Goal: Information Seeking & Learning: Learn about a topic

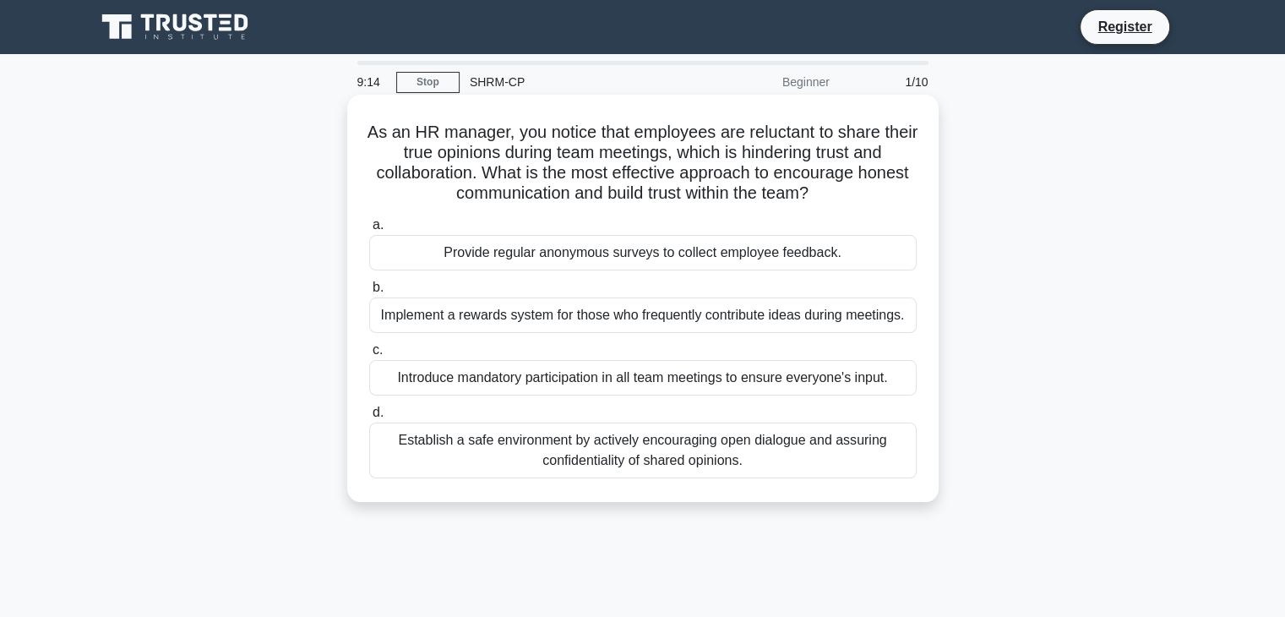
click at [435, 440] on div "Establish a safe environment by actively encouraging open dialogue and assuring…" at bounding box center [643, 451] width 548 height 56
click at [369, 418] on input "d. Establish a safe environment by actively encouraging open dialogue and assur…" at bounding box center [369, 412] width 0 height 11
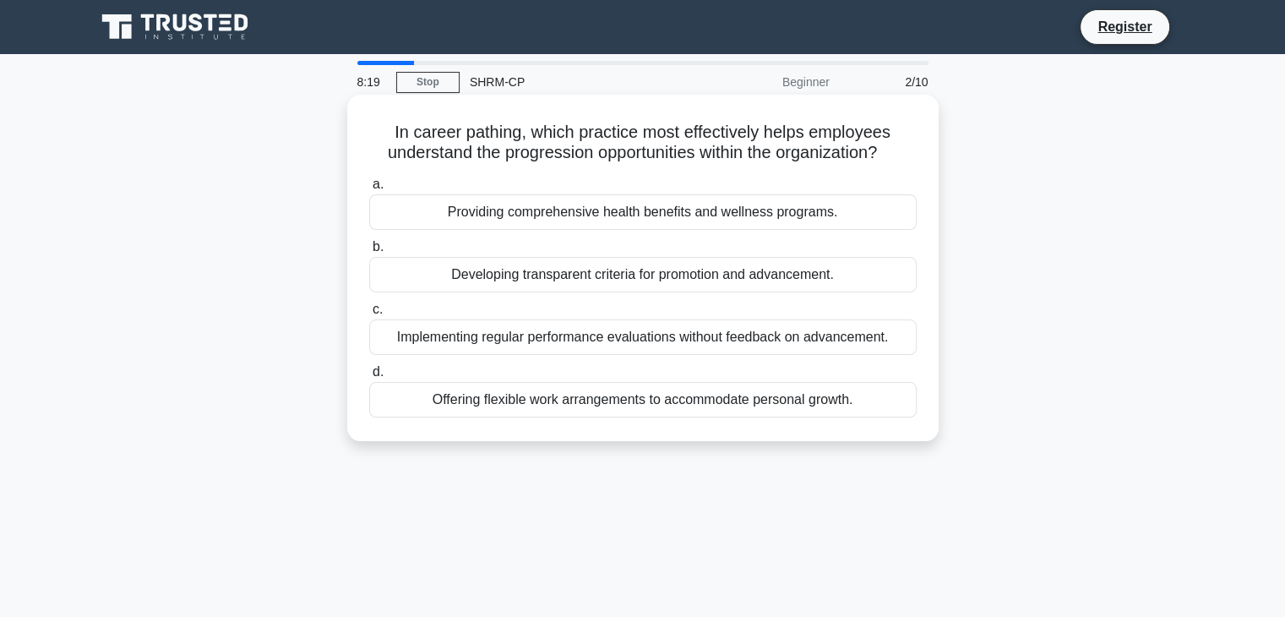
click at [614, 273] on div "Developing transparent criteria for promotion and advancement." at bounding box center [643, 274] width 548 height 35
click at [369, 253] on input "b. Developing transparent criteria for promotion and advancement." at bounding box center [369, 247] width 0 height 11
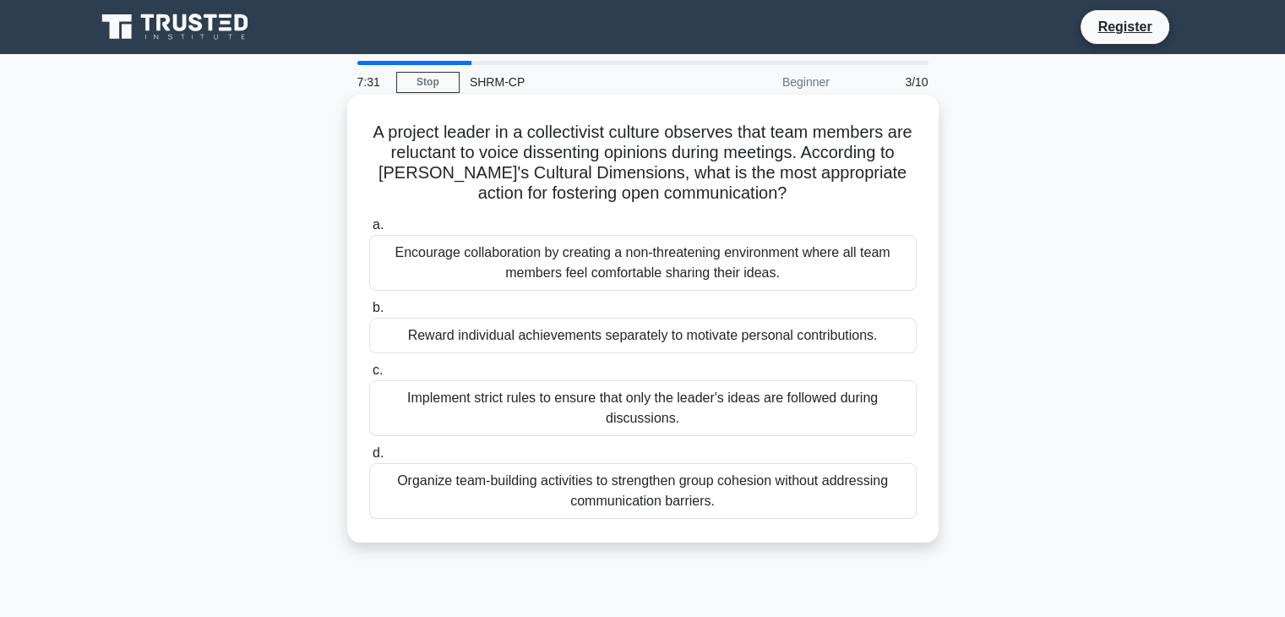
click at [643, 484] on div "Organize team-building activities to strengthen group cohesion without addressi…" at bounding box center [643, 491] width 548 height 56
click at [369, 459] on input "d. Organize team-building activities to strengthen group cohesion without addre…" at bounding box center [369, 453] width 0 height 11
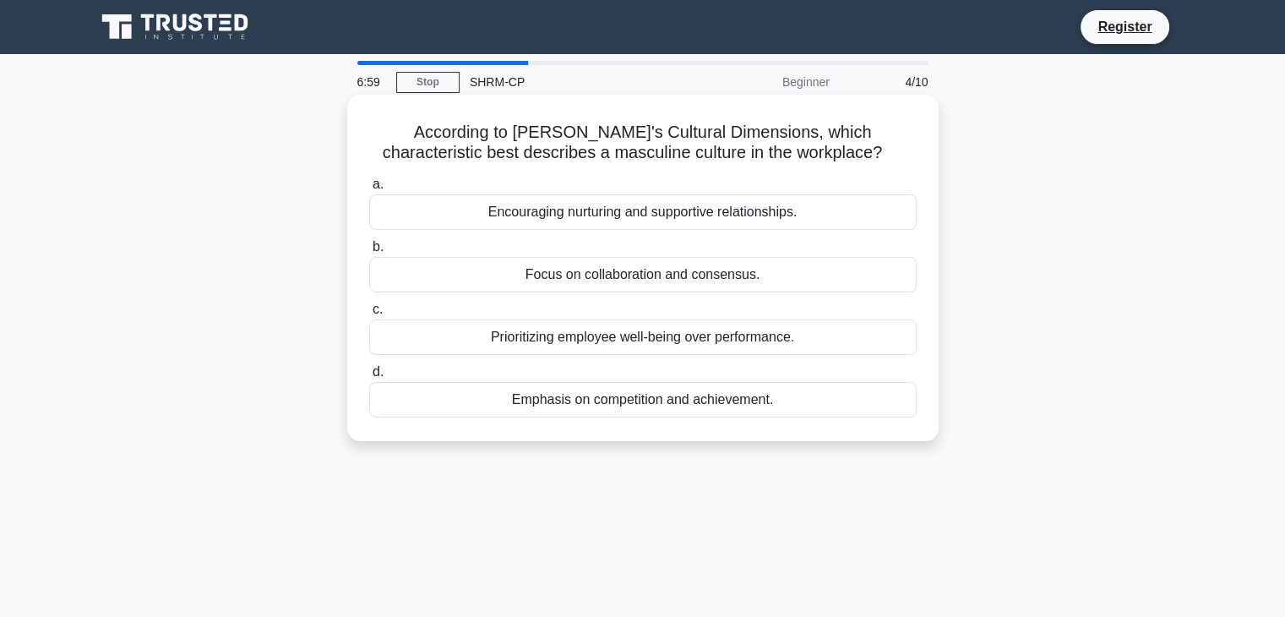
click at [639, 210] on div "Encouraging nurturing and supportive relationships." at bounding box center [643, 211] width 548 height 35
click at [369, 190] on input "a. Encouraging nurturing and supportive relationships." at bounding box center [369, 184] width 0 height 11
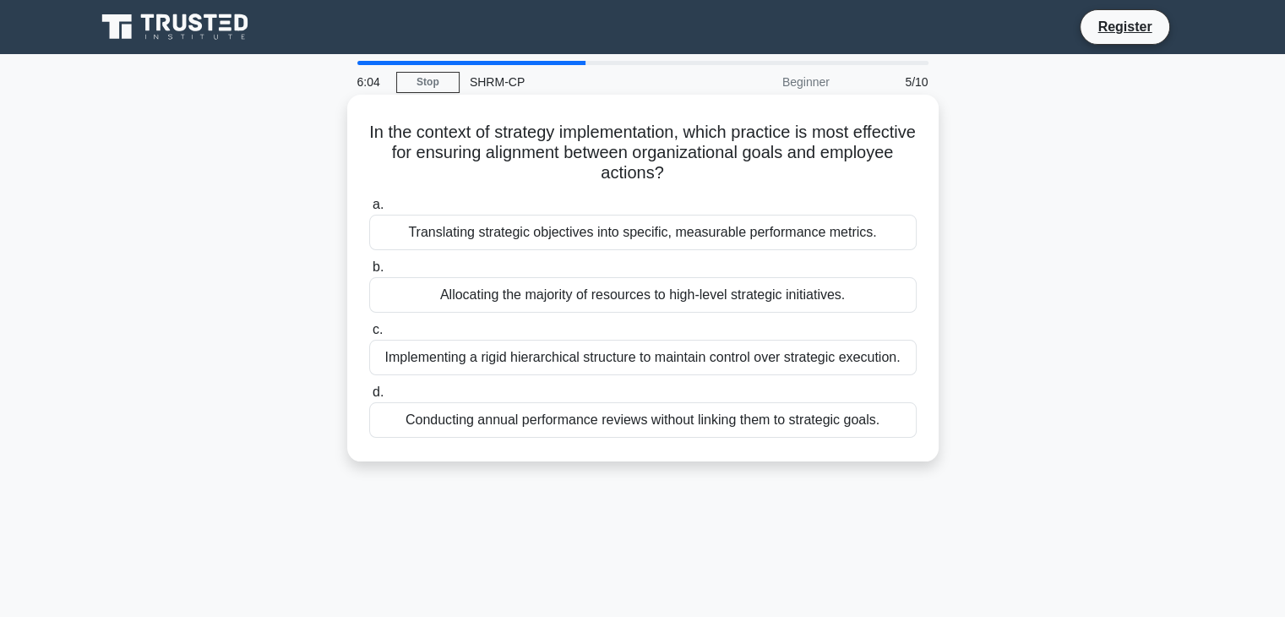
click at [821, 239] on div "Translating strategic objectives into specific, measurable performance metrics." at bounding box center [643, 232] width 548 height 35
click at [369, 210] on input "a. Translating strategic objectives into specific, measurable performance metri…" at bounding box center [369, 204] width 0 height 11
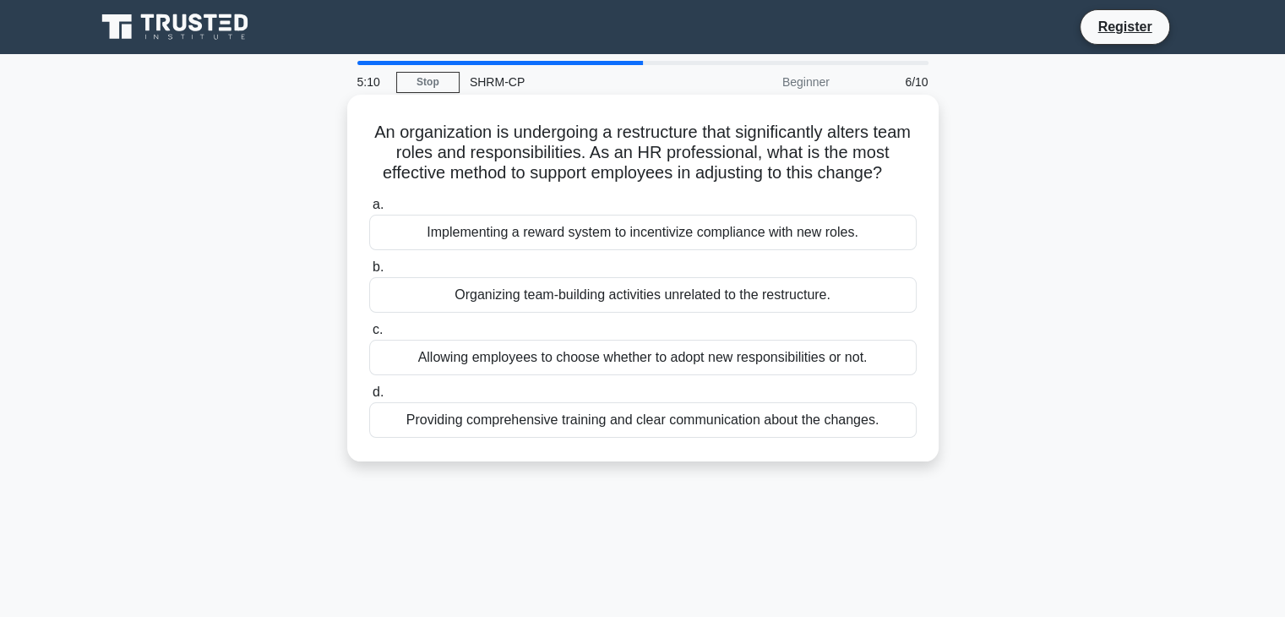
click at [784, 427] on div "Providing comprehensive training and clear communication about the changes." at bounding box center [643, 419] width 548 height 35
click at [369, 398] on input "d. Providing comprehensive training and clear communication about the changes." at bounding box center [369, 392] width 0 height 11
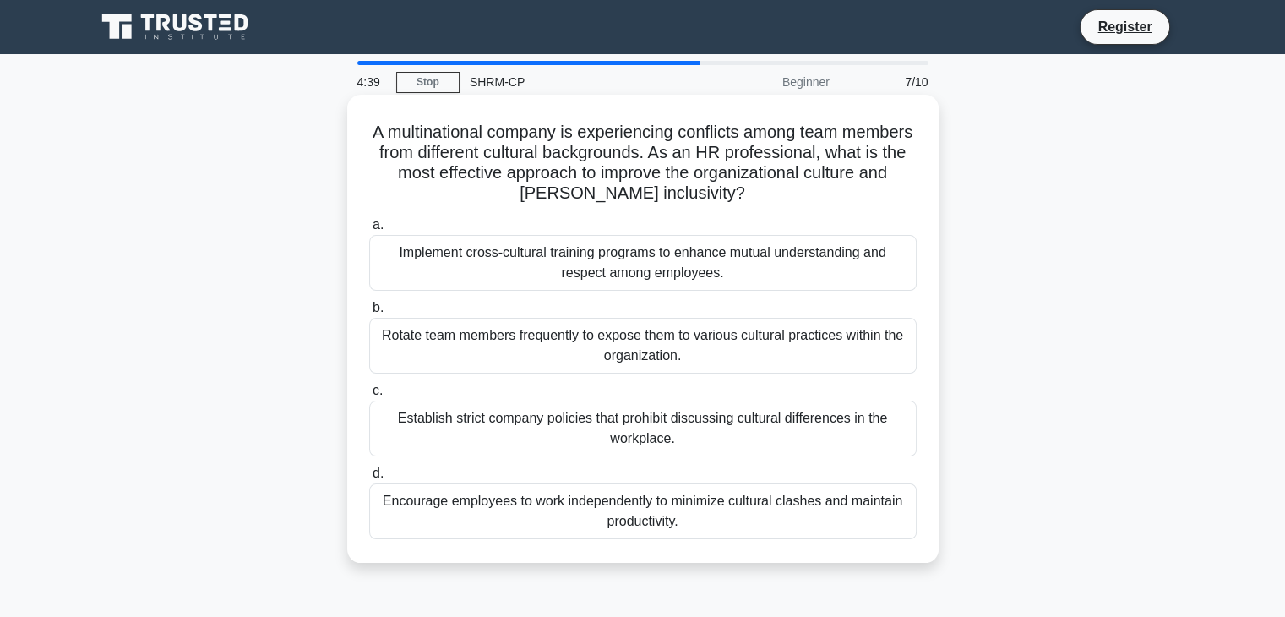
click at [485, 270] on div "Implement cross-cultural training programs to enhance mutual understanding and …" at bounding box center [643, 263] width 548 height 56
click at [369, 231] on input "a. Implement cross-cultural training programs to enhance mutual understanding a…" at bounding box center [369, 225] width 0 height 11
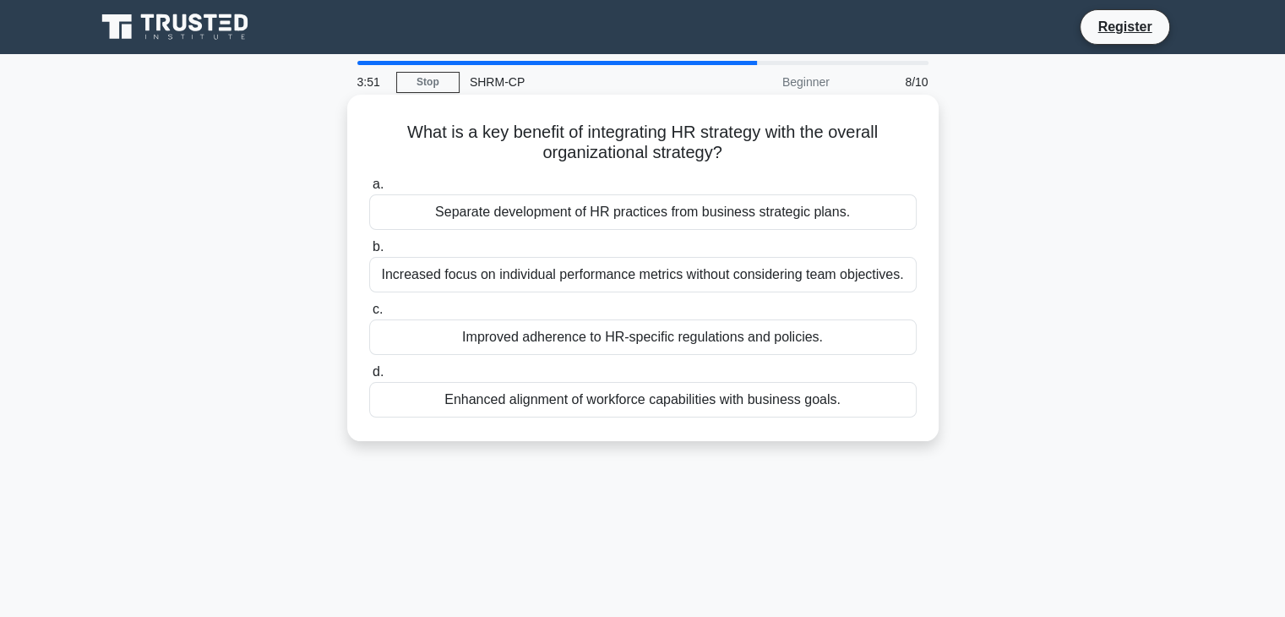
click at [715, 410] on div "Enhanced alignment of workforce capabilities with business goals." at bounding box center [643, 399] width 548 height 35
click at [369, 378] on input "d. Enhanced alignment of workforce capabilities with business goals." at bounding box center [369, 372] width 0 height 11
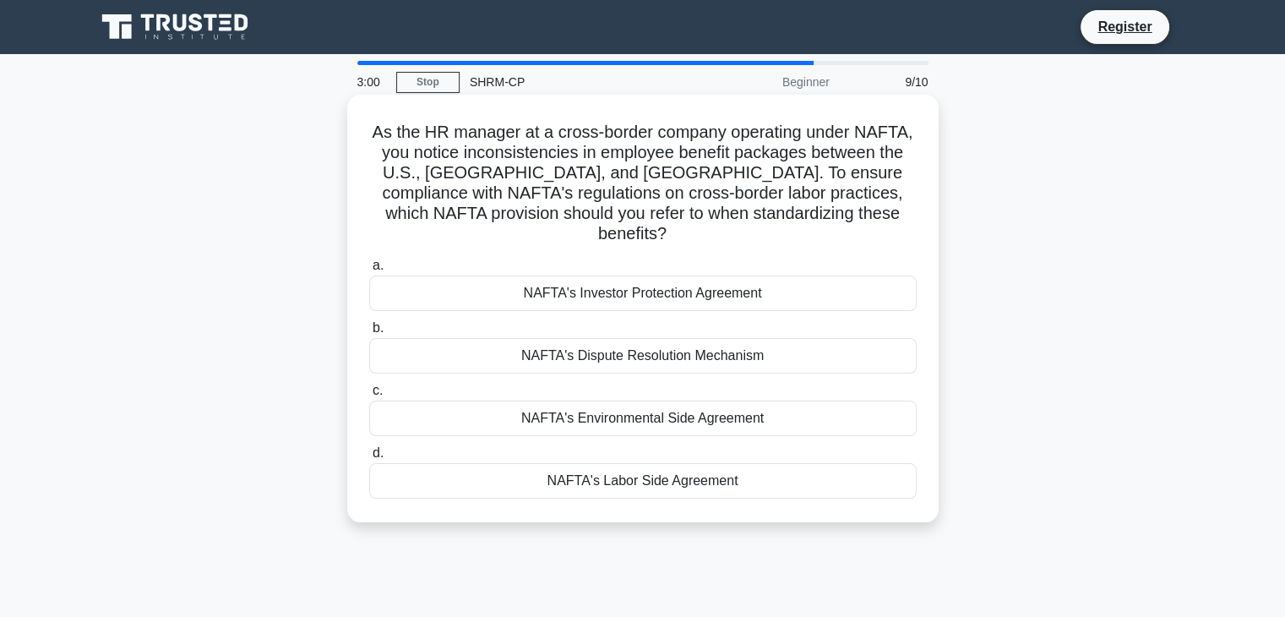
click at [679, 464] on div "NAFTA's Labor Side Agreement" at bounding box center [643, 480] width 548 height 35
click at [369, 459] on input "d. NAFTA's Labor Side Agreement" at bounding box center [369, 453] width 0 height 11
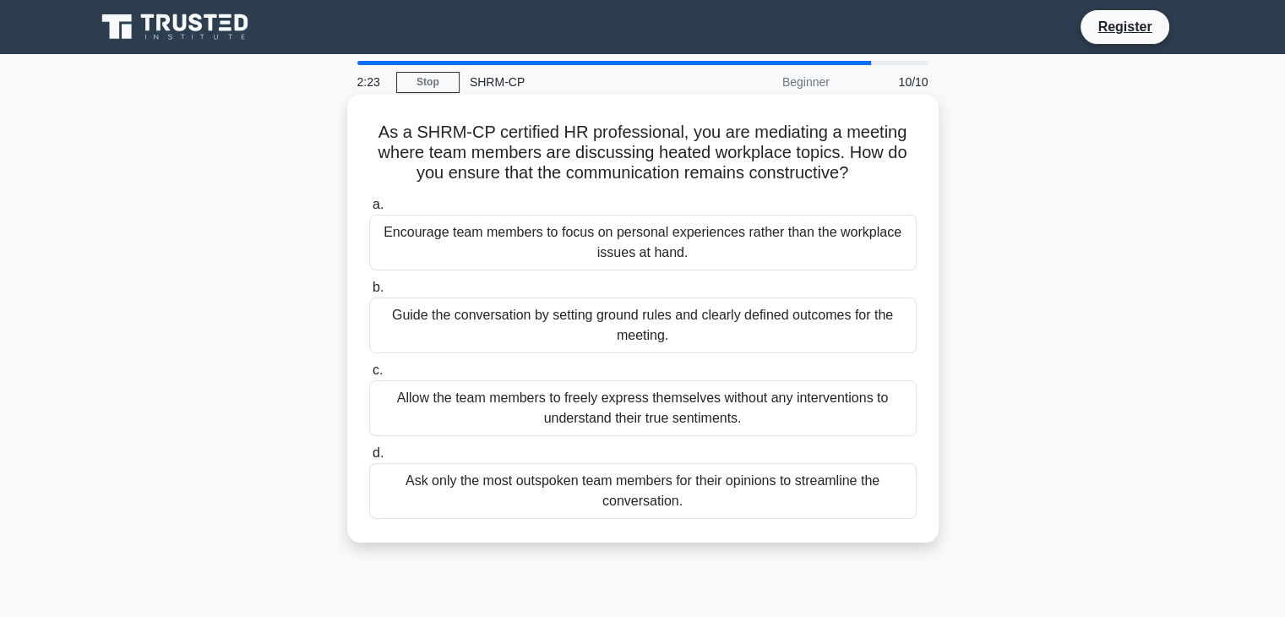
click at [782, 313] on div "Guide the conversation by setting ground rules and clearly defined outcomes for…" at bounding box center [643, 325] width 548 height 56
click at [369, 293] on input "b. Guide the conversation by setting ground rules and clearly defined outcomes …" at bounding box center [369, 287] width 0 height 11
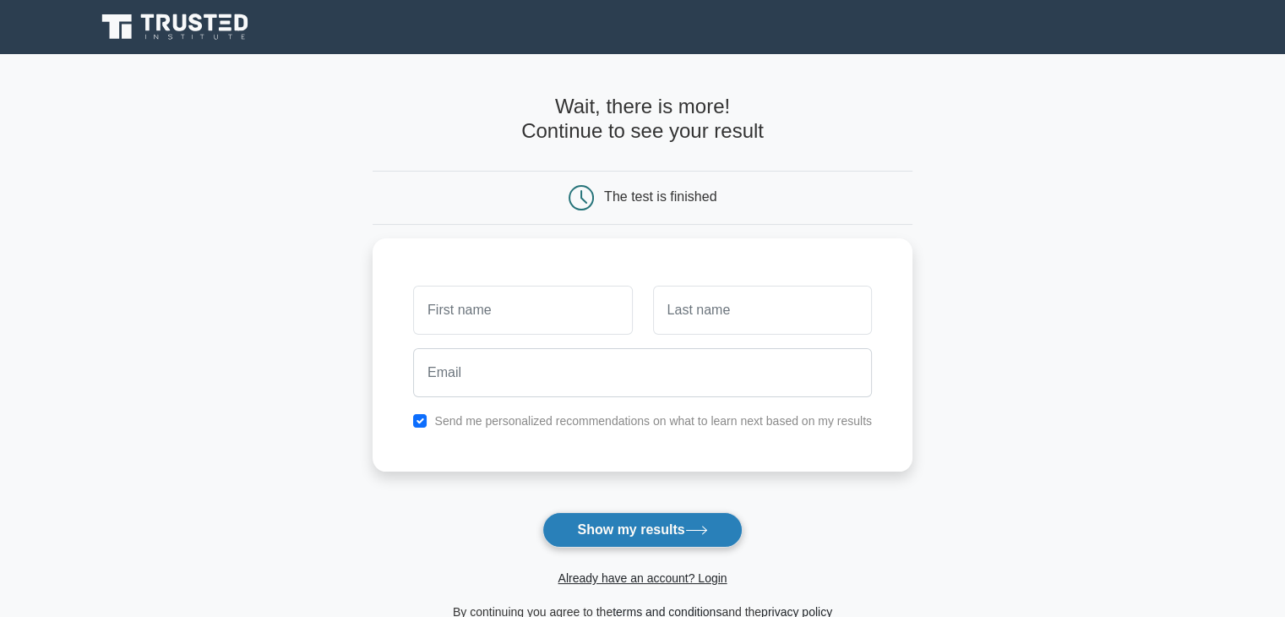
click at [689, 537] on button "Show my results" at bounding box center [642, 529] width 199 height 35
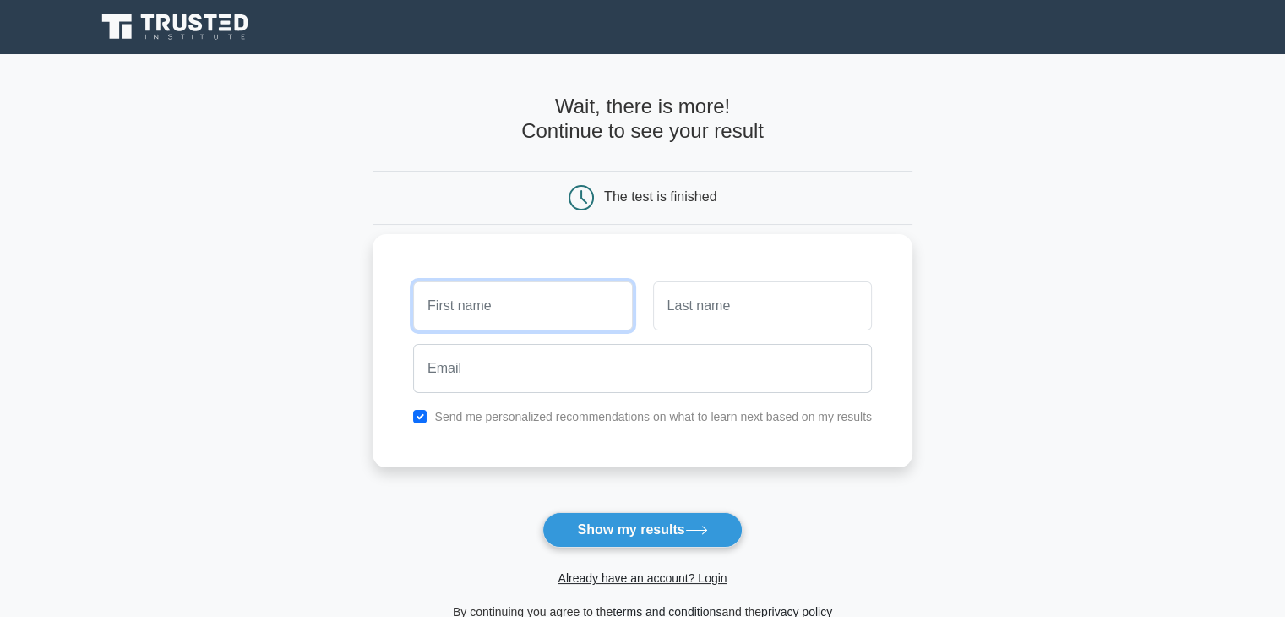
click at [520, 298] on input "text" at bounding box center [522, 305] width 219 height 49
type input "faisal"
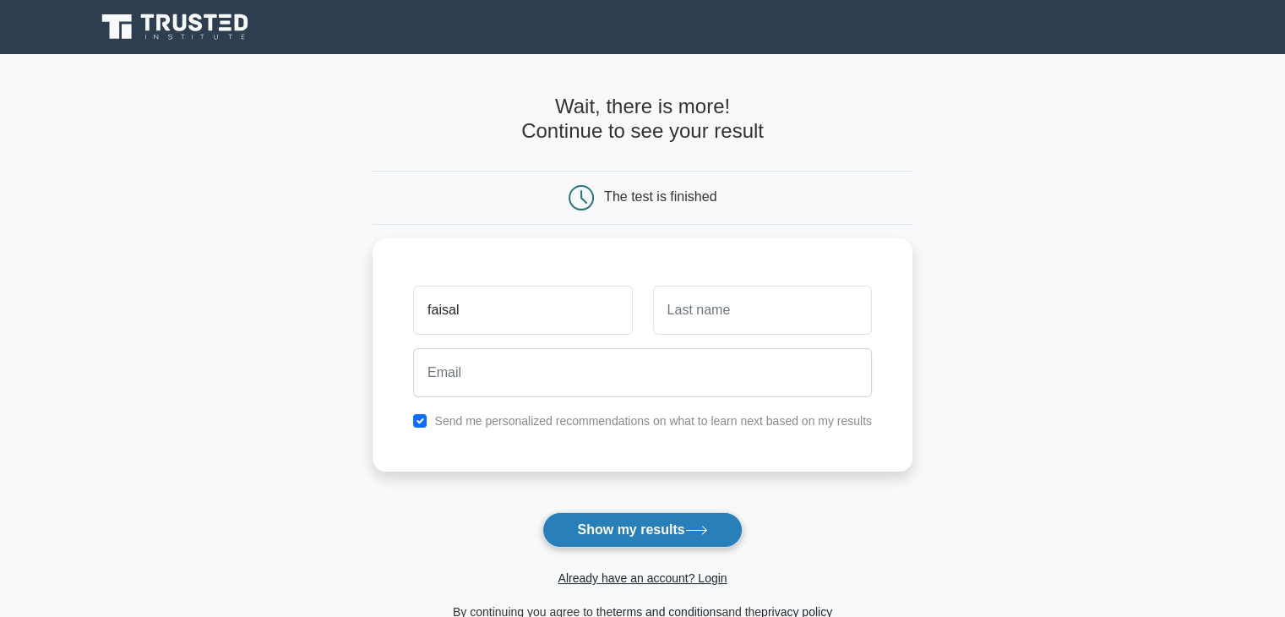
click at [686, 527] on button "Show my results" at bounding box center [642, 529] width 199 height 35
type input "khan"
click at [644, 529] on button "Show my results" at bounding box center [642, 529] width 199 height 35
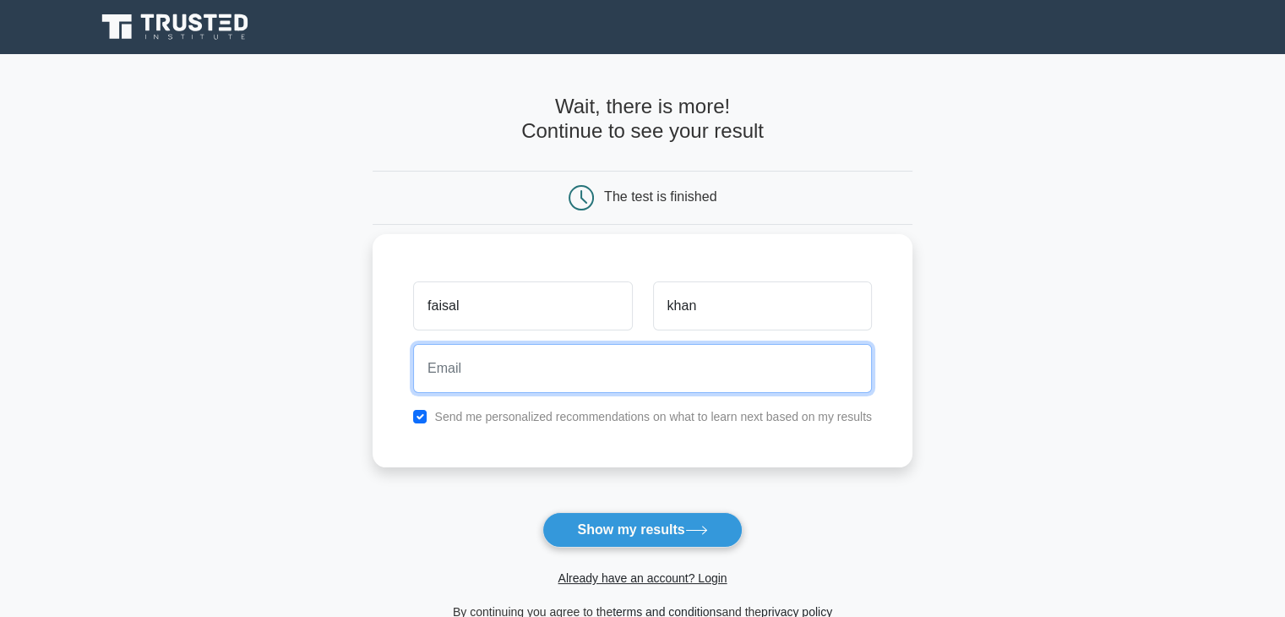
click at [626, 374] on input "email" at bounding box center [642, 368] width 459 height 49
type input "faisalfaiziak90@gmail.com"
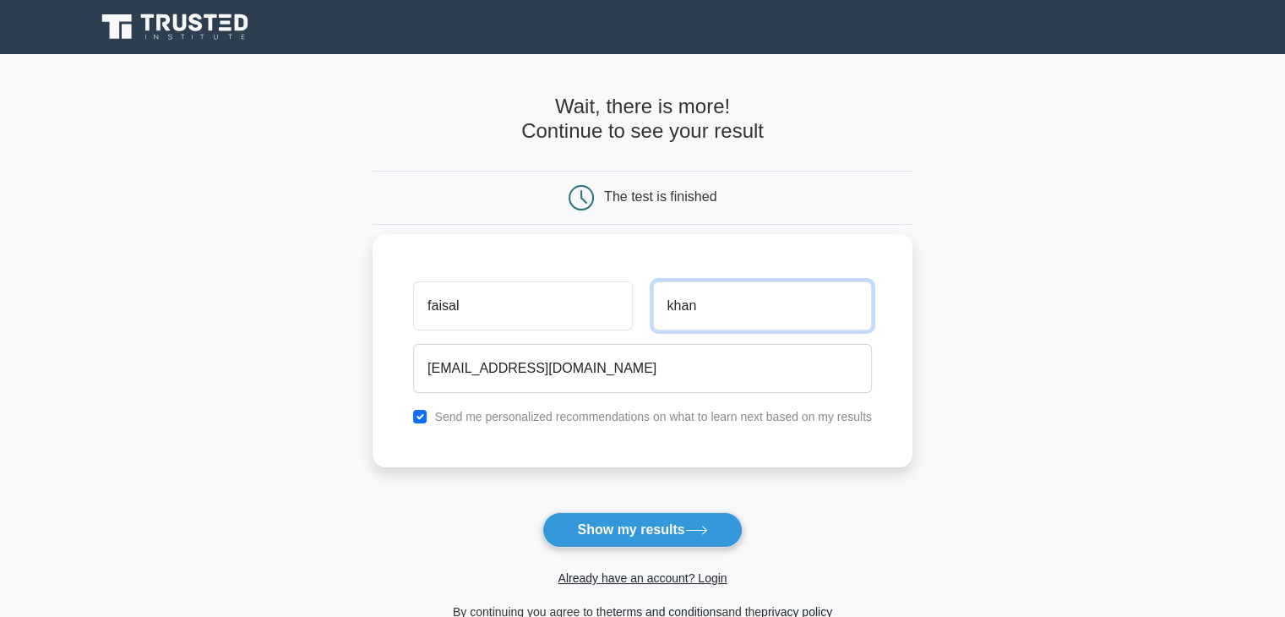
click at [697, 304] on input "khan" at bounding box center [762, 305] width 219 height 49
type input "k"
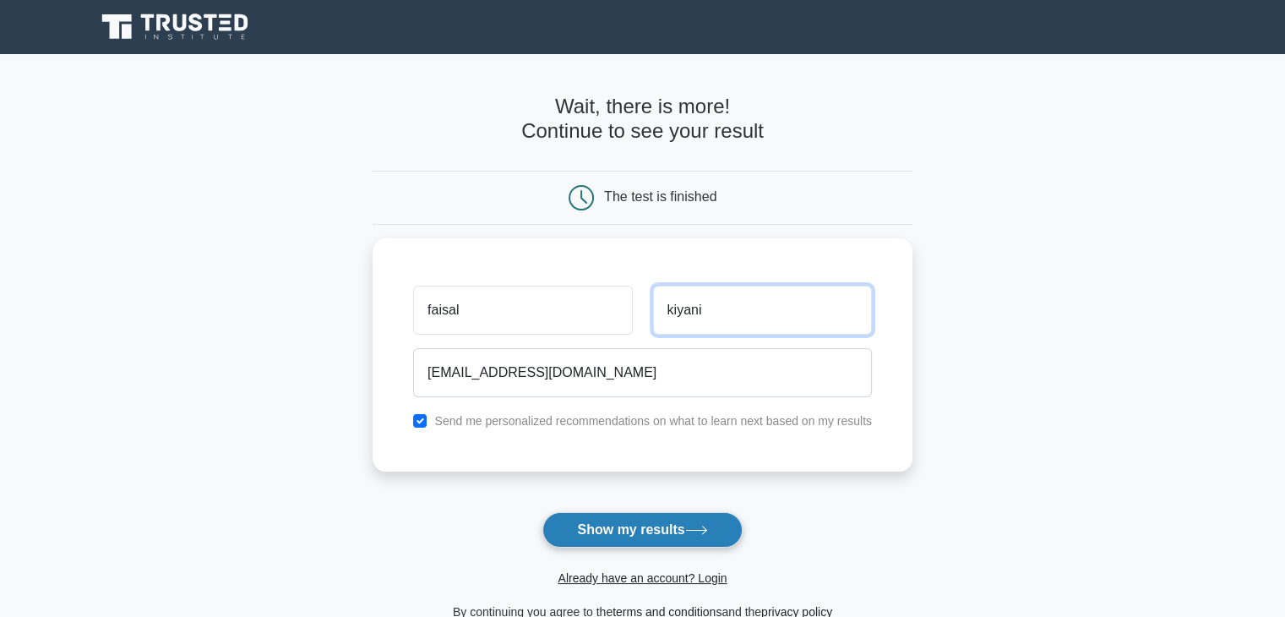
type input "kiyani"
click at [602, 540] on button "Show my results" at bounding box center [642, 529] width 199 height 35
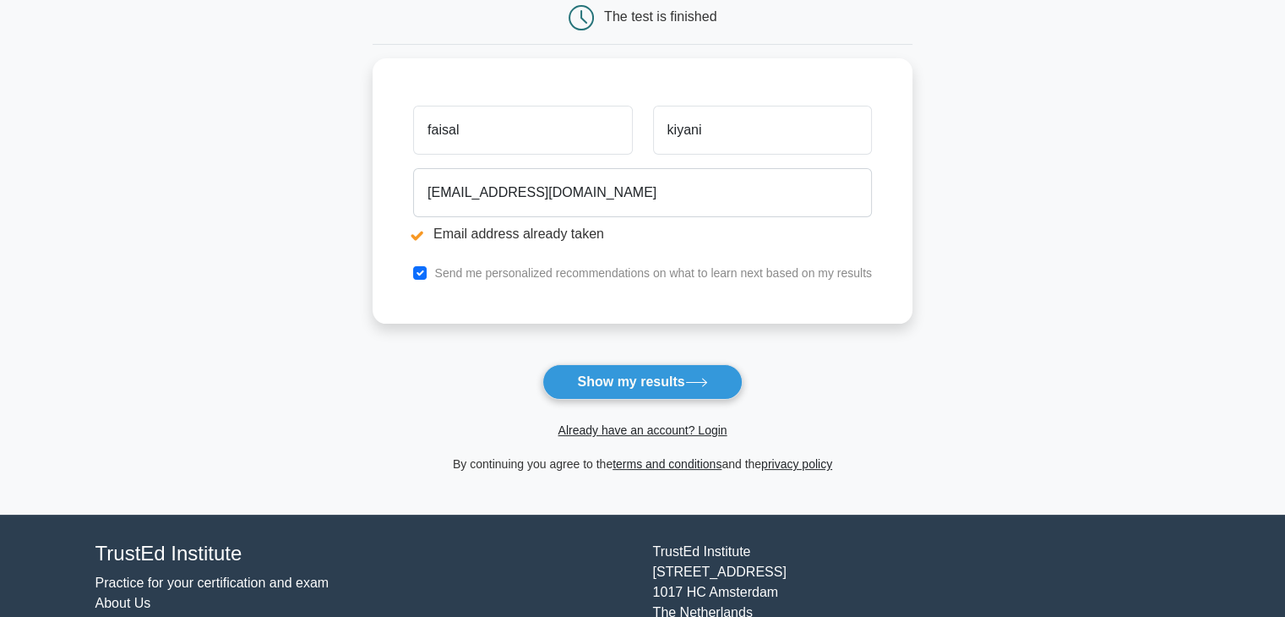
scroll to position [254, 0]
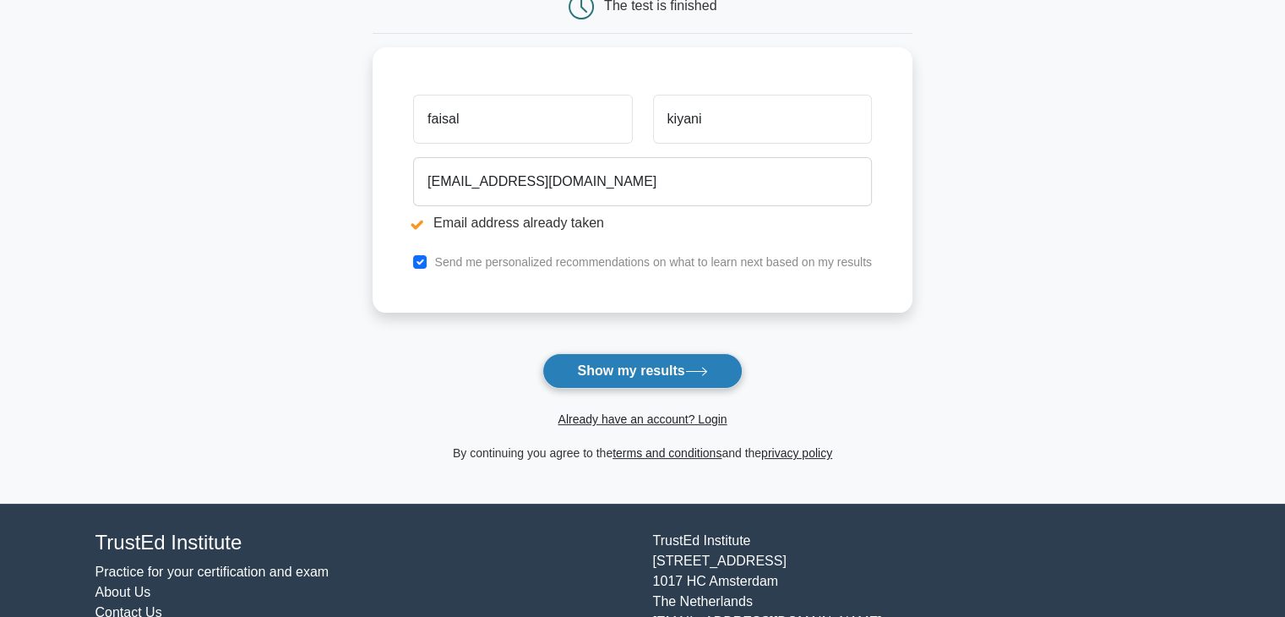
click at [706, 385] on button "Show my results" at bounding box center [642, 370] width 199 height 35
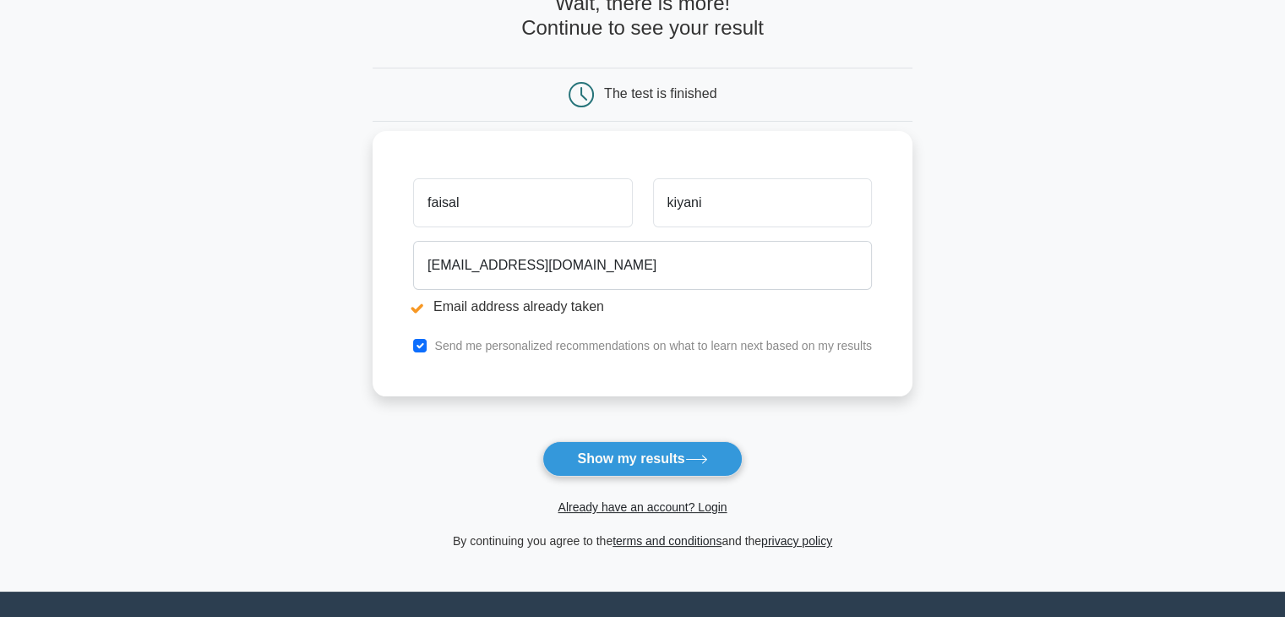
scroll to position [169, 0]
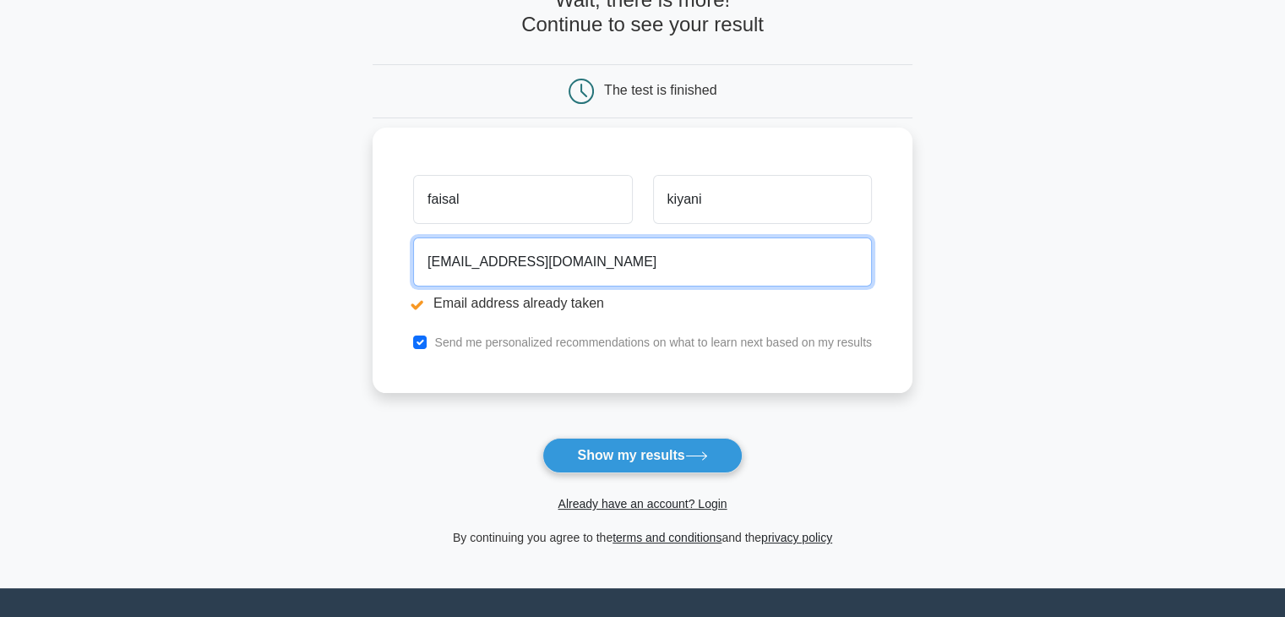
click at [510, 259] on input "faisalfaiziak90@gmail.com" at bounding box center [642, 261] width 459 height 49
type input "faisalfaiziak9@gmail.com"
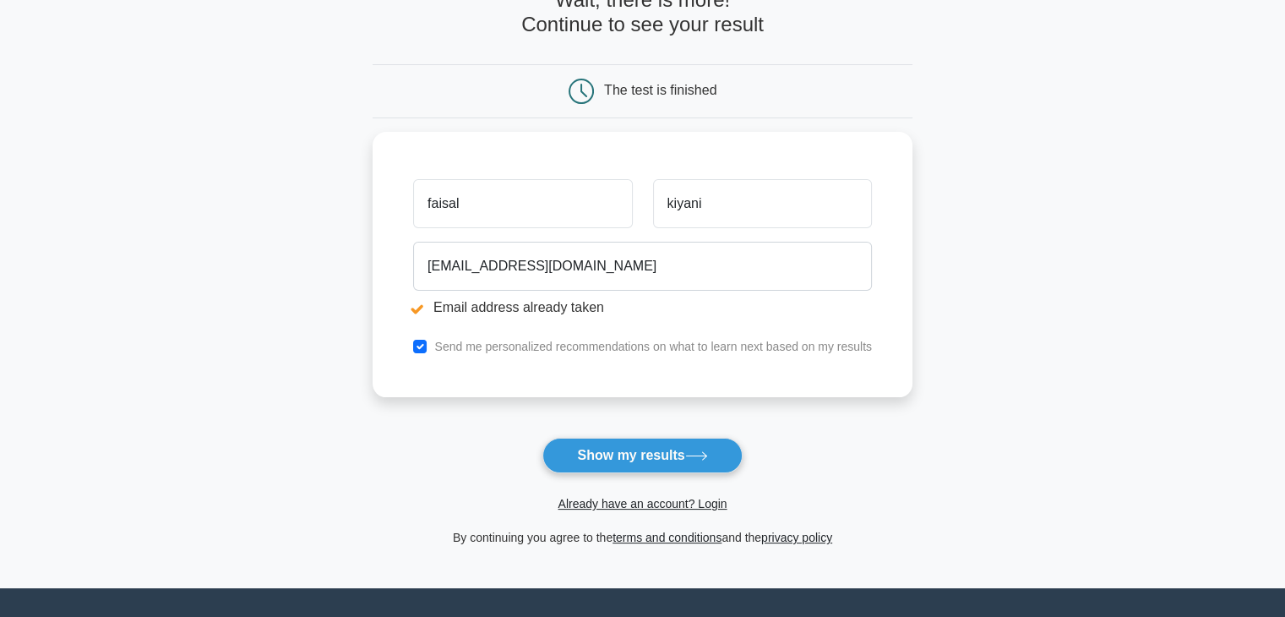
click at [724, 474] on div "Already have an account? Login" at bounding box center [643, 493] width 540 height 41
click at [717, 466] on button "Show my results" at bounding box center [642, 455] width 199 height 35
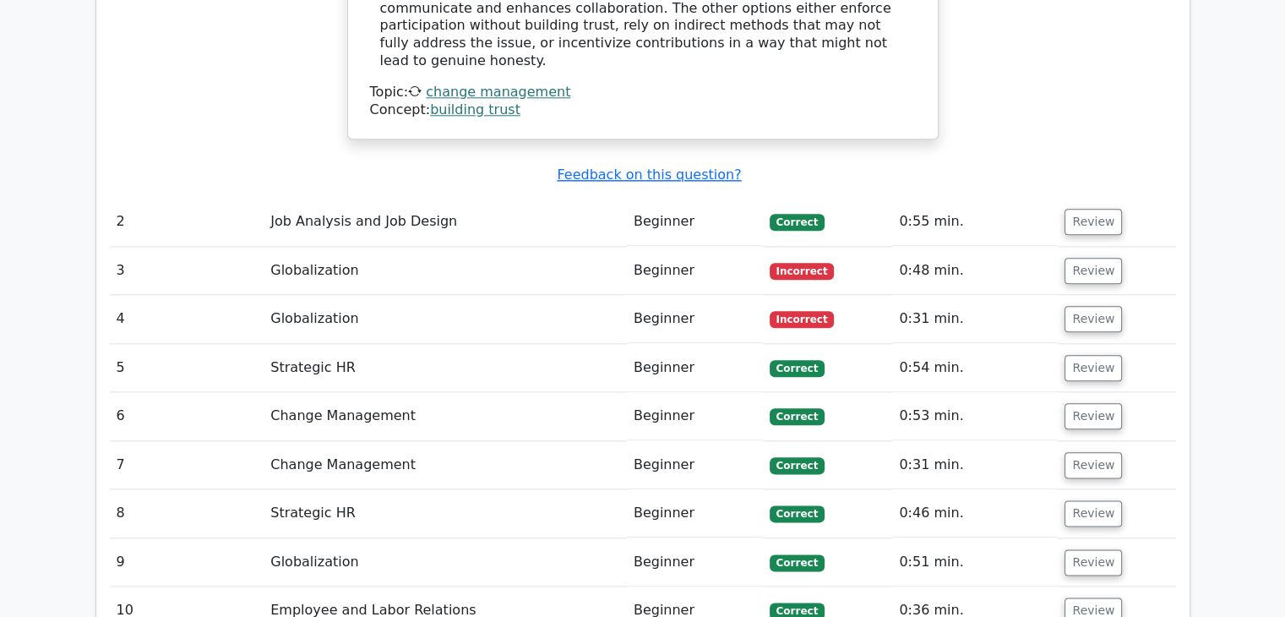
scroll to position [1856, 0]
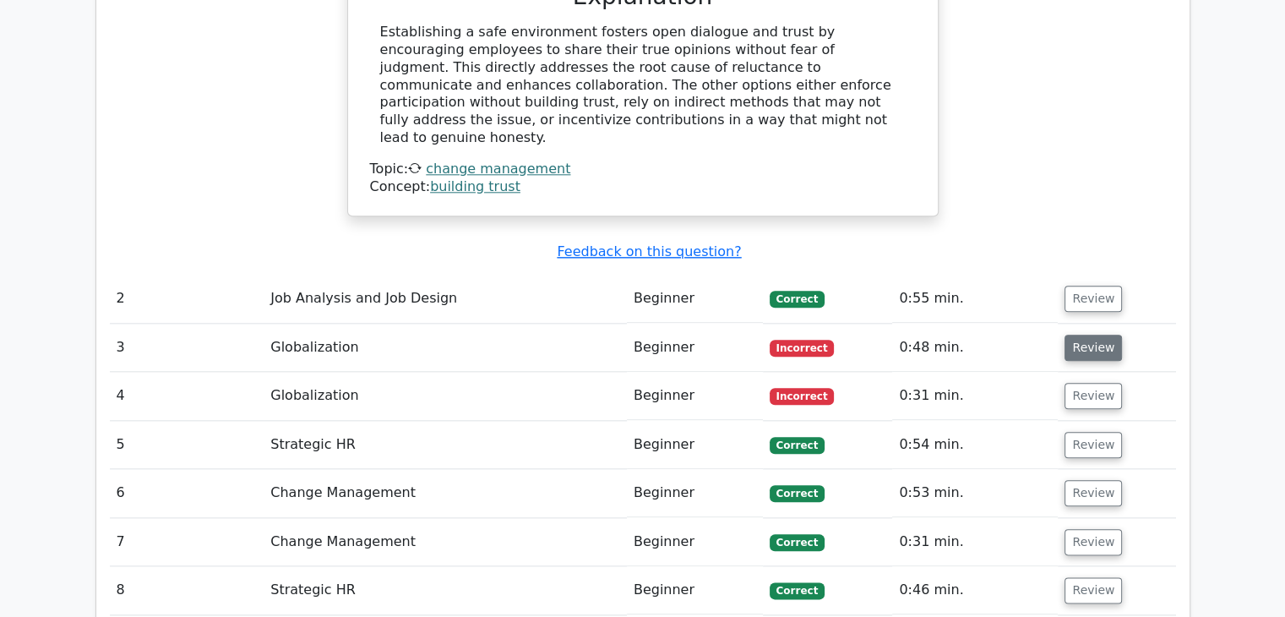
click at [1088, 335] on button "Review" at bounding box center [1093, 348] width 57 height 26
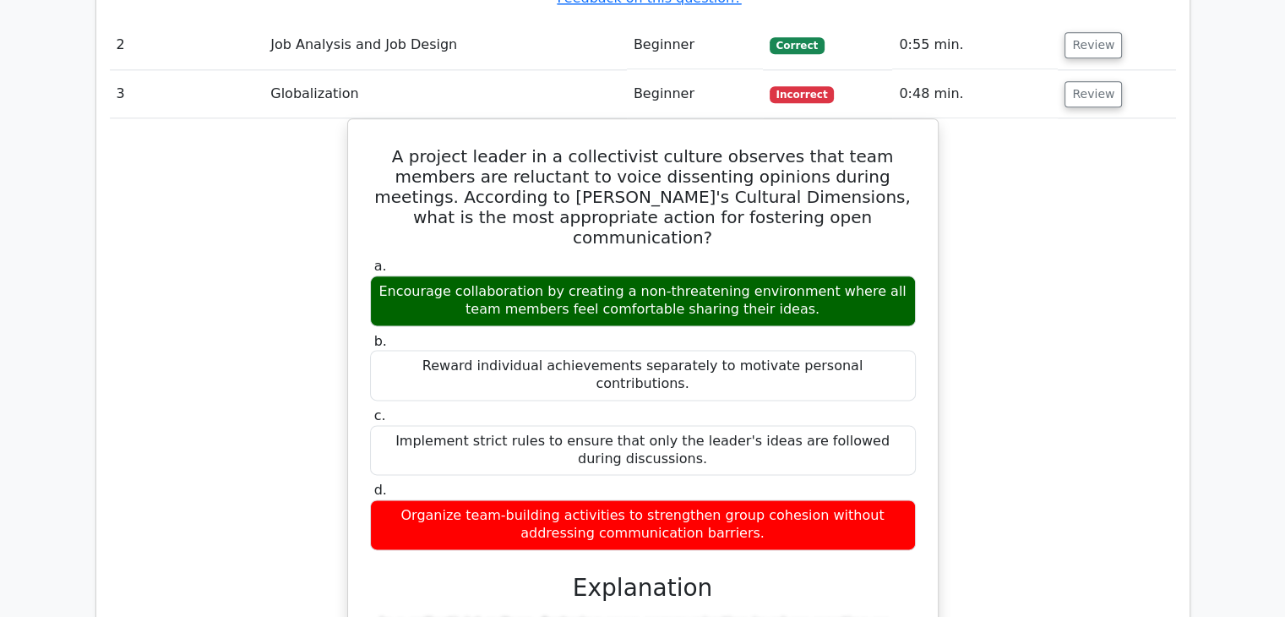
scroll to position [2025, 0]
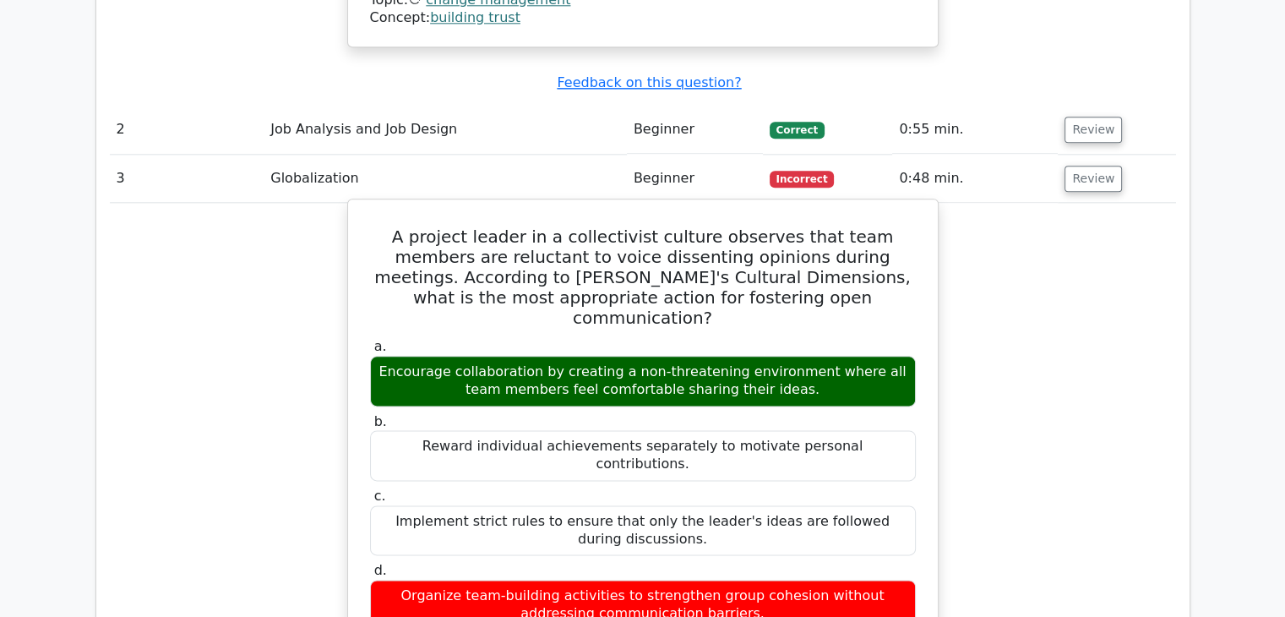
click at [426, 226] on h5 "A project leader in a collectivist culture observes that team members are reluc…" at bounding box center [642, 276] width 549 height 101
copy h5 "reluctant"
click at [570, 226] on h5 "A project leader in a collectivist culture observes that team members are reluc…" at bounding box center [642, 276] width 549 height 101
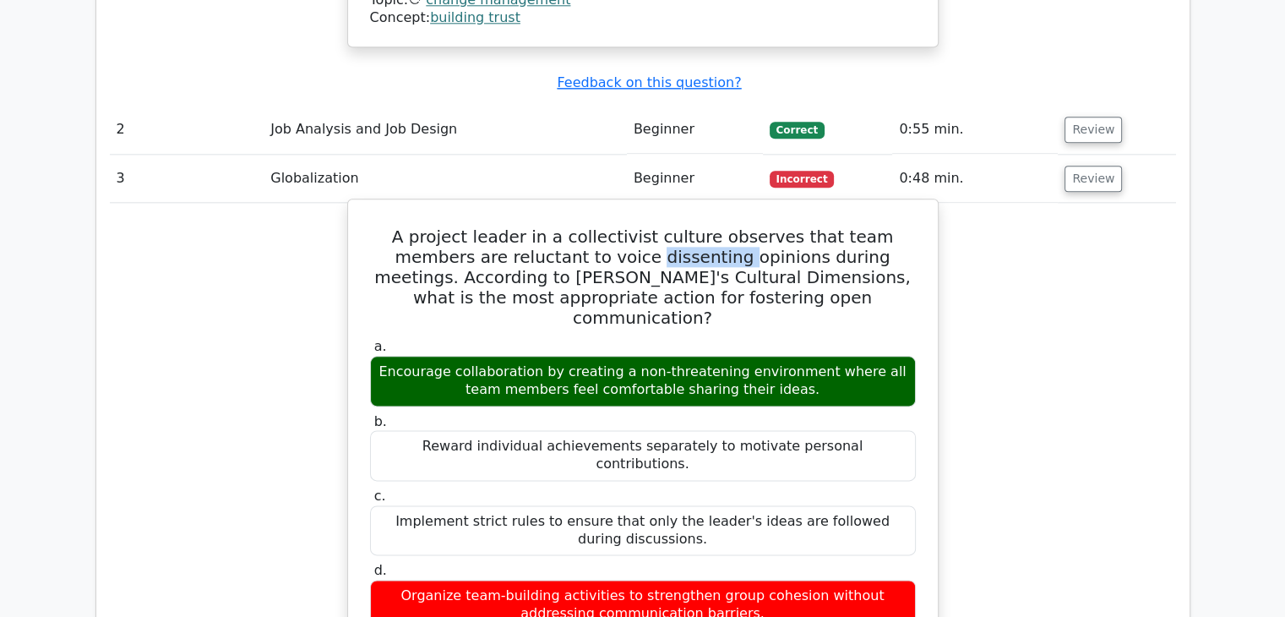
copy h5 "dissenting"
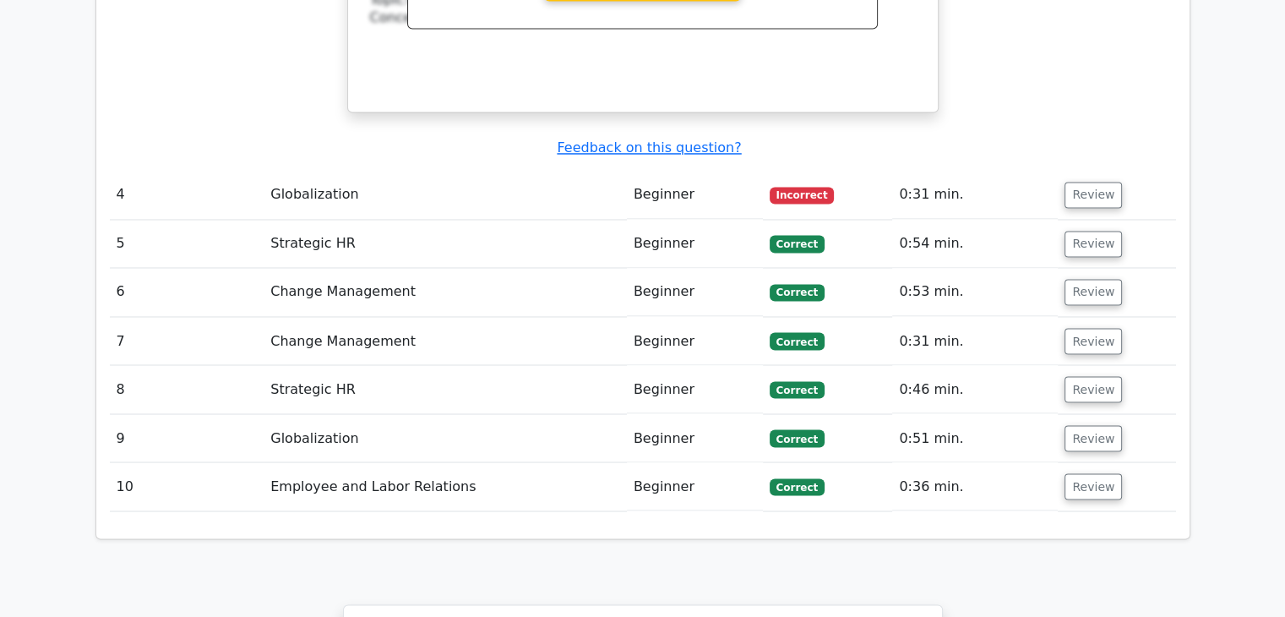
scroll to position [2701, 0]
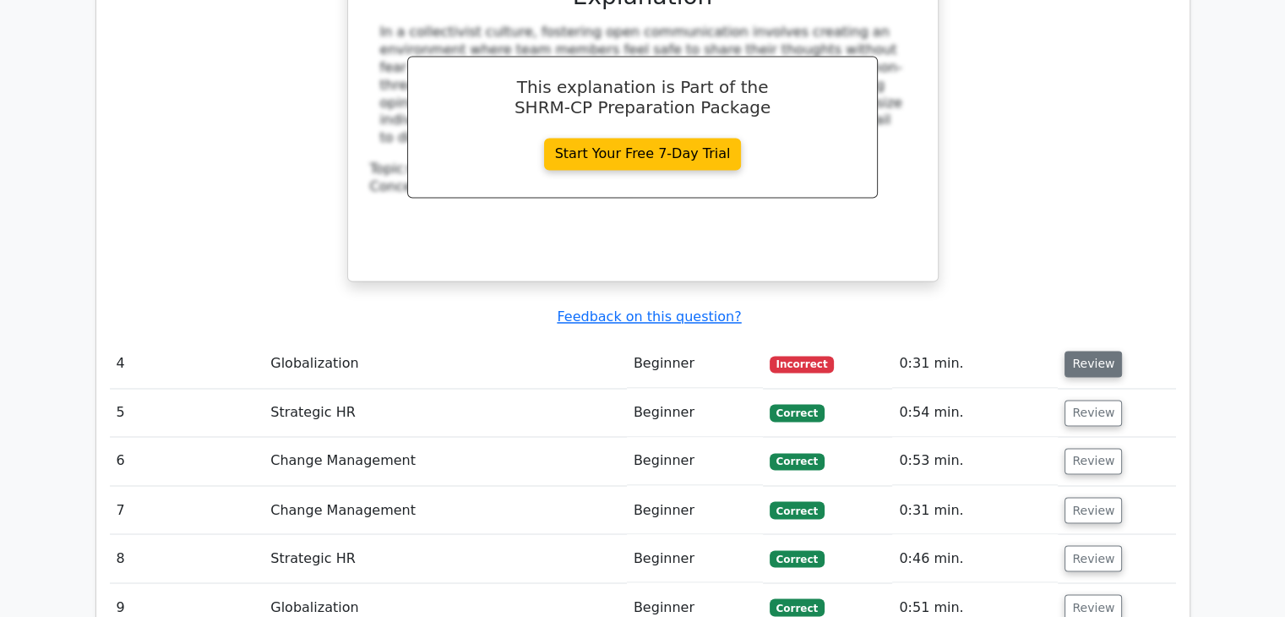
click at [1094, 351] on button "Review" at bounding box center [1093, 364] width 57 height 26
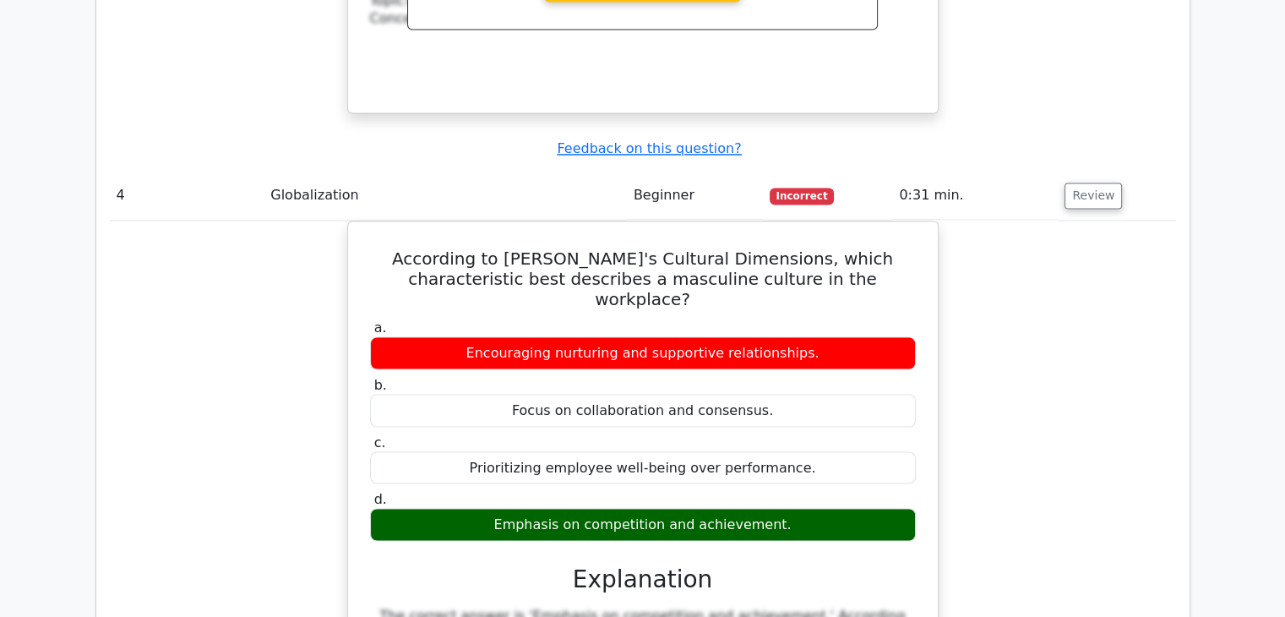
scroll to position [2870, 0]
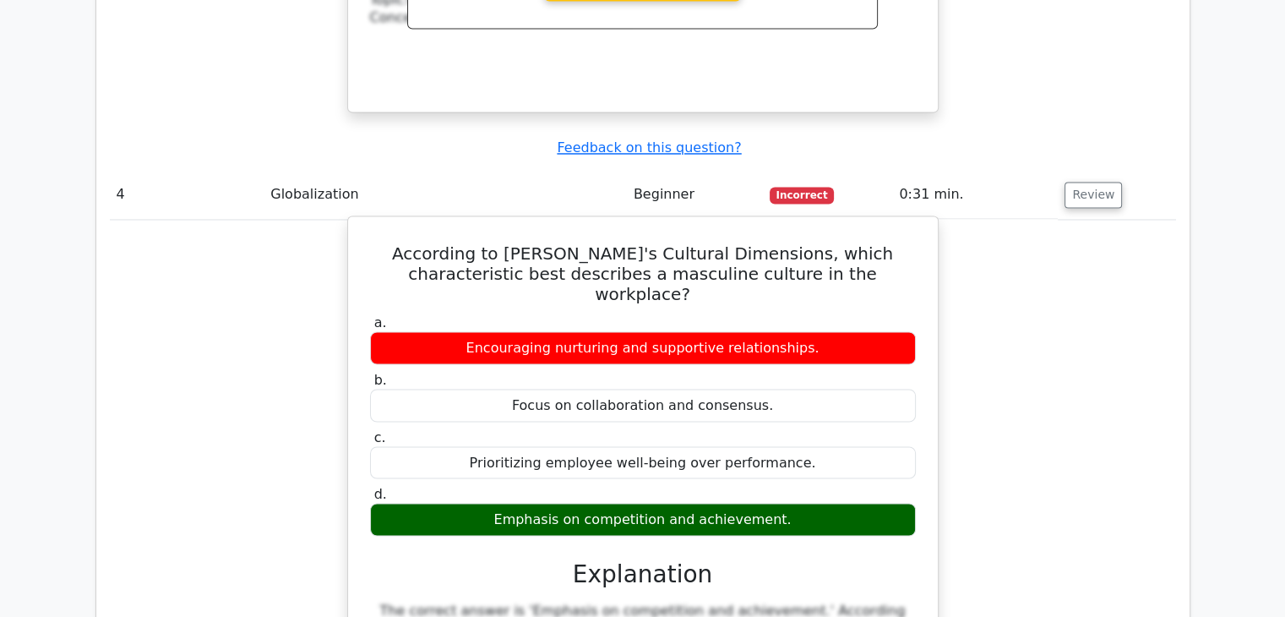
click at [512, 243] on h5 "According to Hofstede's Cultural Dimensions, which characteristic best describe…" at bounding box center [642, 273] width 549 height 61
click at [495, 243] on h5 "According to Hofstede's Cultural Dimensions, which characteristic best describe…" at bounding box center [642, 273] width 549 height 61
drag, startPoint x: 480, startPoint y: 76, endPoint x: 712, endPoint y: 72, distance: 232.4
click at [712, 243] on h5 "According to Hofstede's Cultural Dimensions, which characteristic best describe…" at bounding box center [642, 273] width 549 height 61
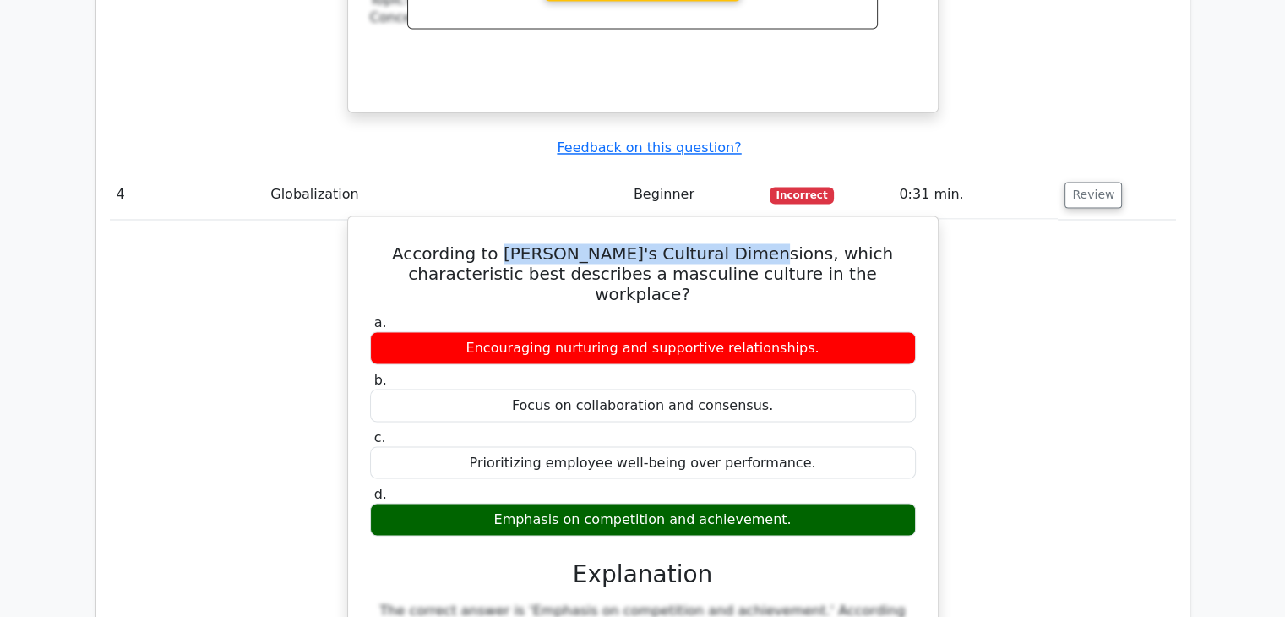
copy h5 "Hofstede's Cultural Dimensions"
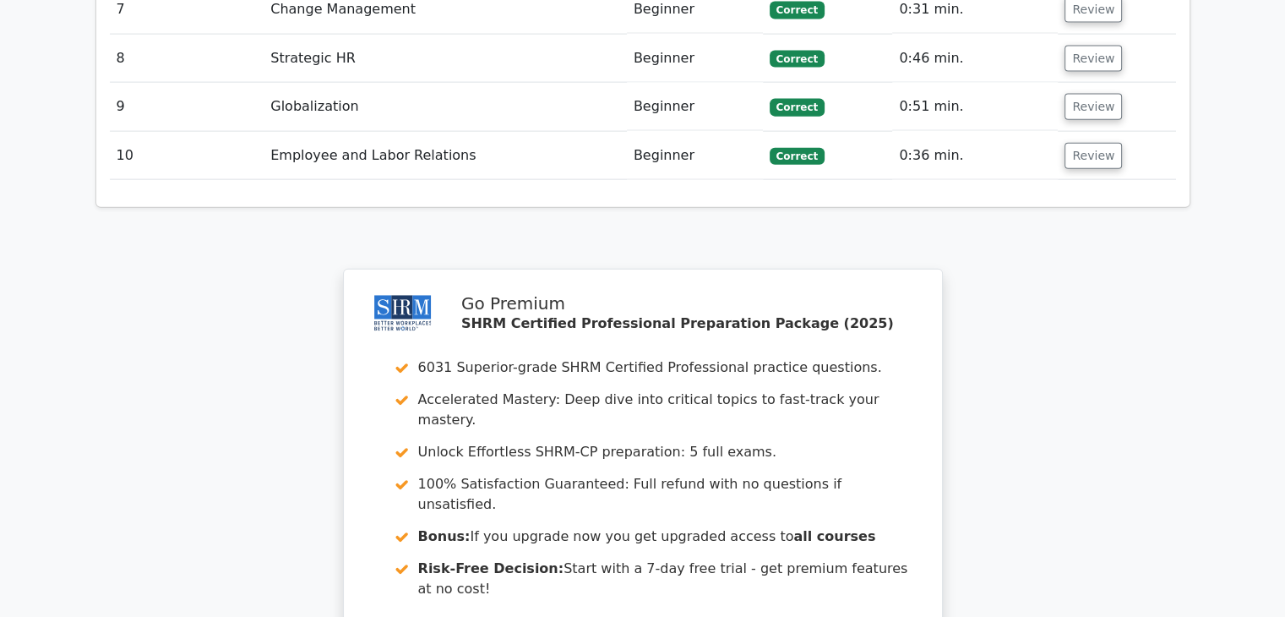
scroll to position [3901, 0]
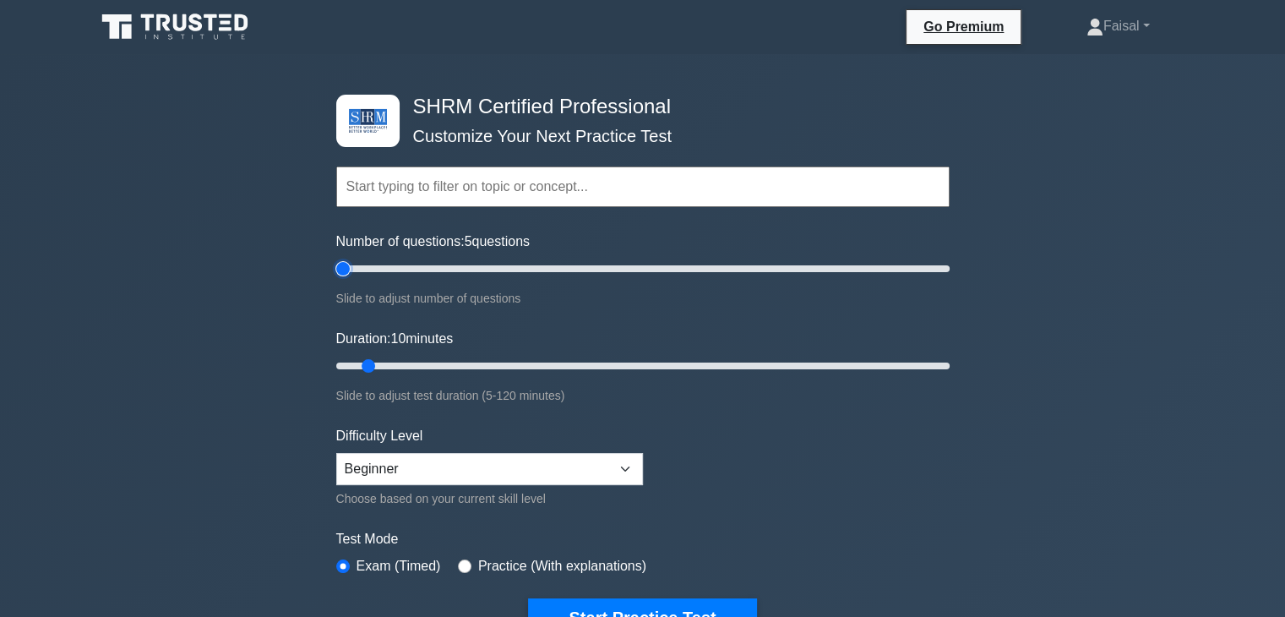
drag, startPoint x: 363, startPoint y: 268, endPoint x: 327, endPoint y: 273, distance: 36.7
type input "5"
click at [336, 273] on input "Number of questions: 5 questions" at bounding box center [643, 269] width 614 height 20
click at [630, 470] on select "Beginner Intermediate Expert" at bounding box center [489, 469] width 307 height 32
select select "expert"
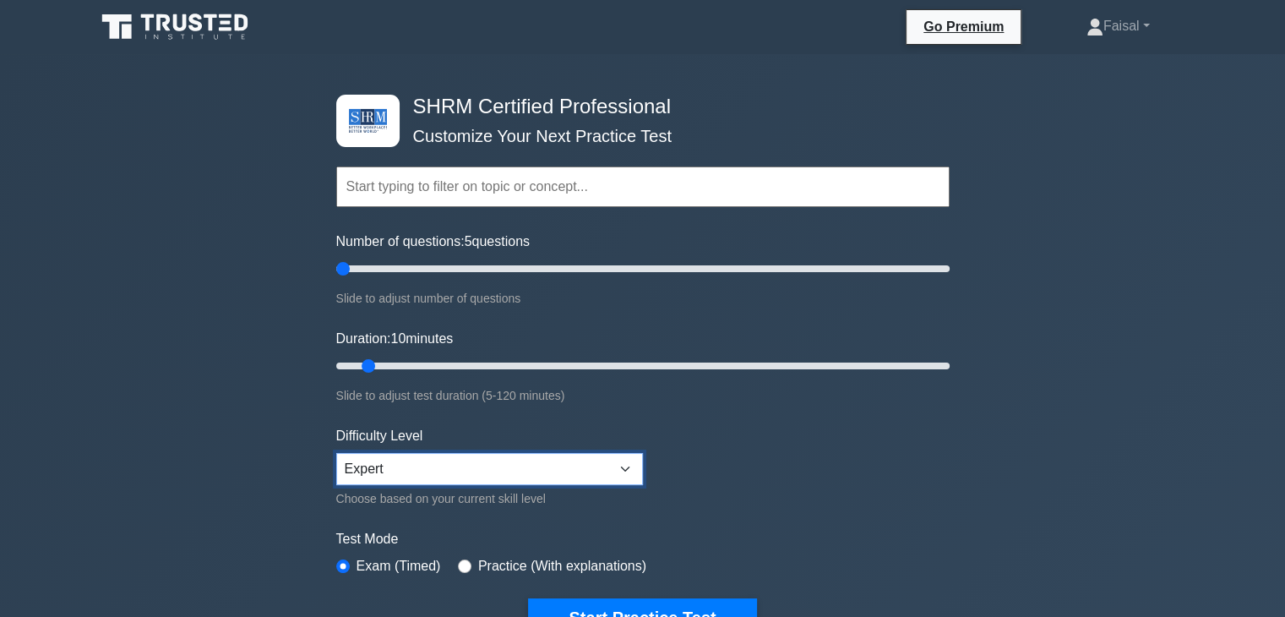
click at [336, 453] on select "Beginner Intermediate Expert" at bounding box center [489, 469] width 307 height 32
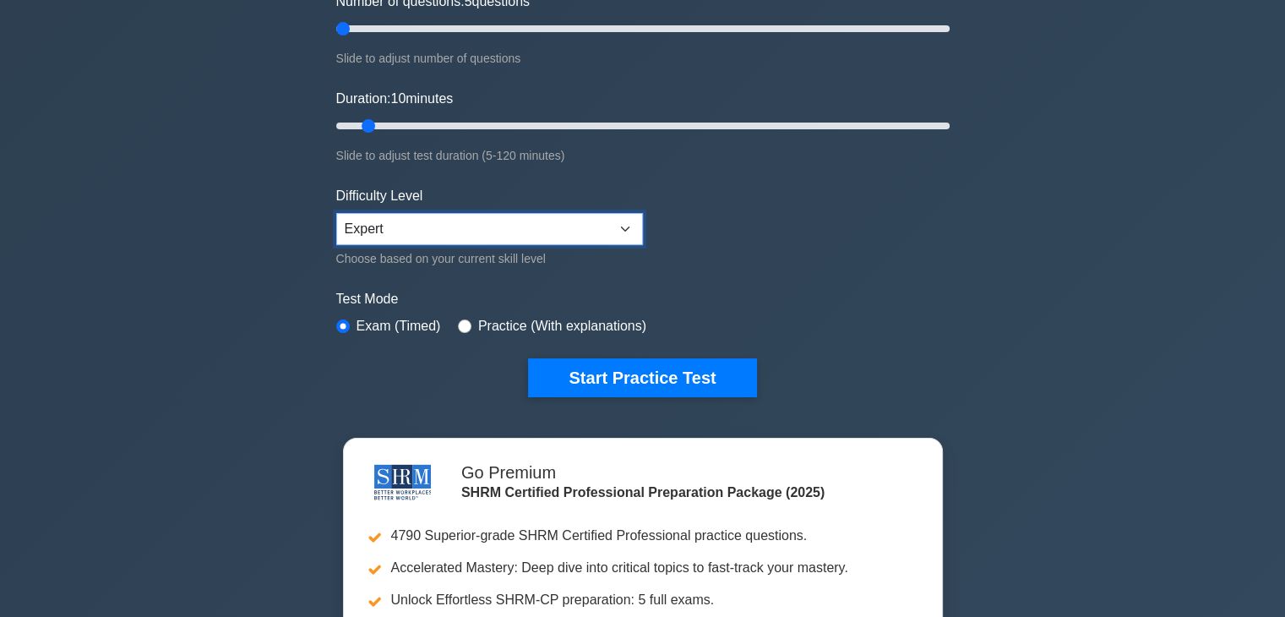
scroll to position [254, 0]
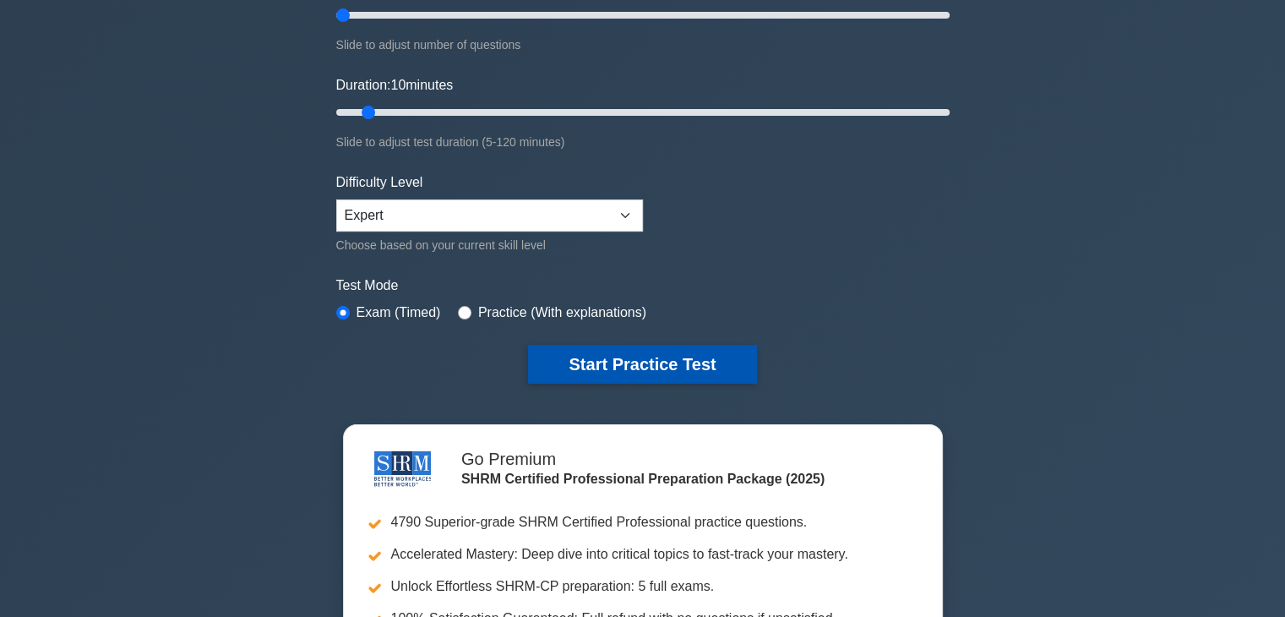
click at [649, 357] on button "Start Practice Test" at bounding box center [642, 364] width 228 height 39
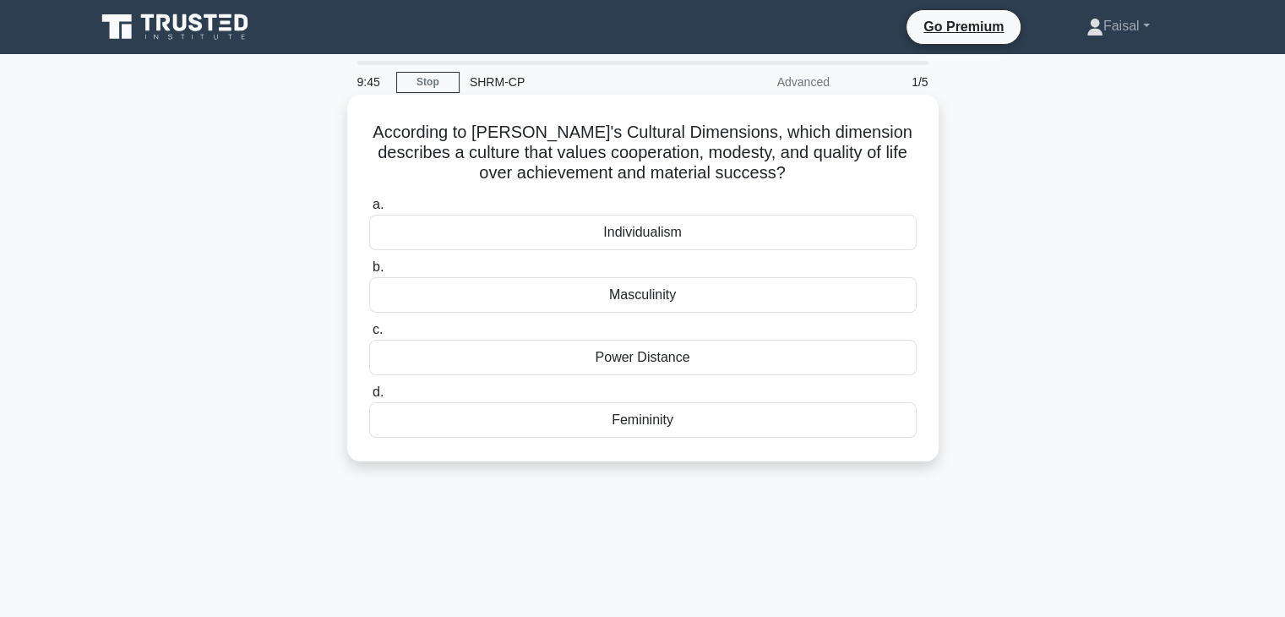
click at [659, 300] on div "Masculinity" at bounding box center [643, 294] width 548 height 35
click at [369, 273] on input "b. Masculinity" at bounding box center [369, 267] width 0 height 11
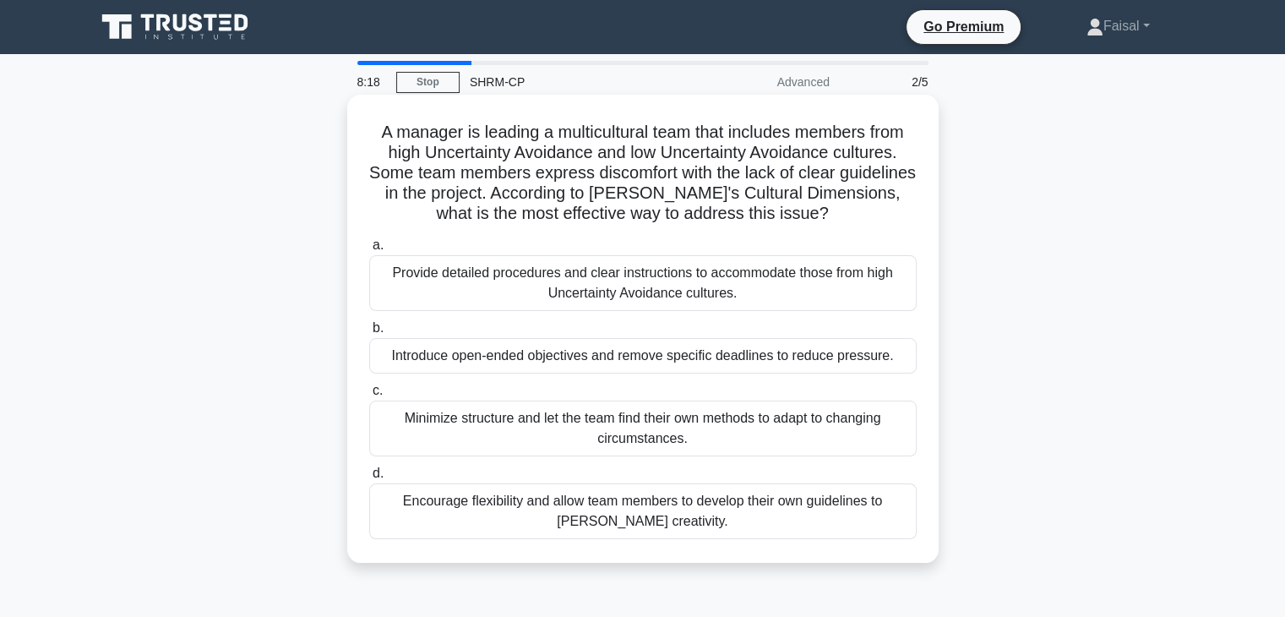
click at [670, 526] on div "Encourage flexibility and allow team members to develop their own guidelines to…" at bounding box center [643, 511] width 548 height 56
click at [369, 479] on input "d. Encourage flexibility and allow team members to develop their own guidelines…" at bounding box center [369, 473] width 0 height 11
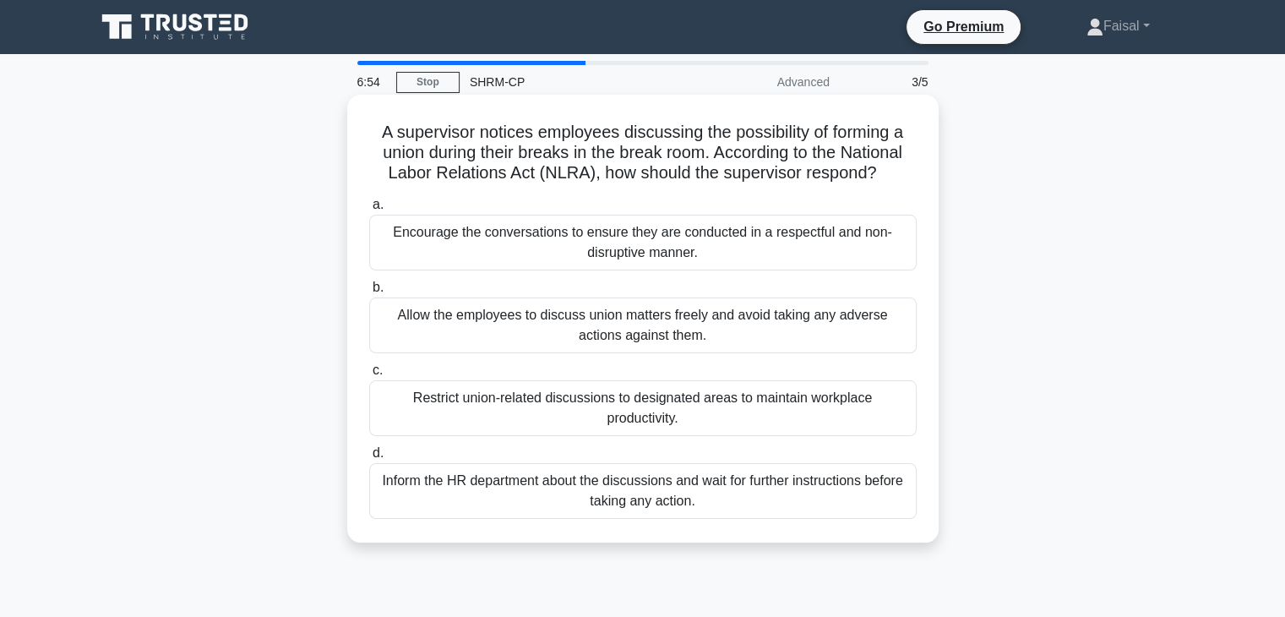
click at [781, 327] on div "Allow the employees to discuss union matters freely and avoid taking any advers…" at bounding box center [643, 325] width 548 height 56
click at [369, 293] on input "b. Allow the employees to discuss union matters freely and avoid taking any adv…" at bounding box center [369, 287] width 0 height 11
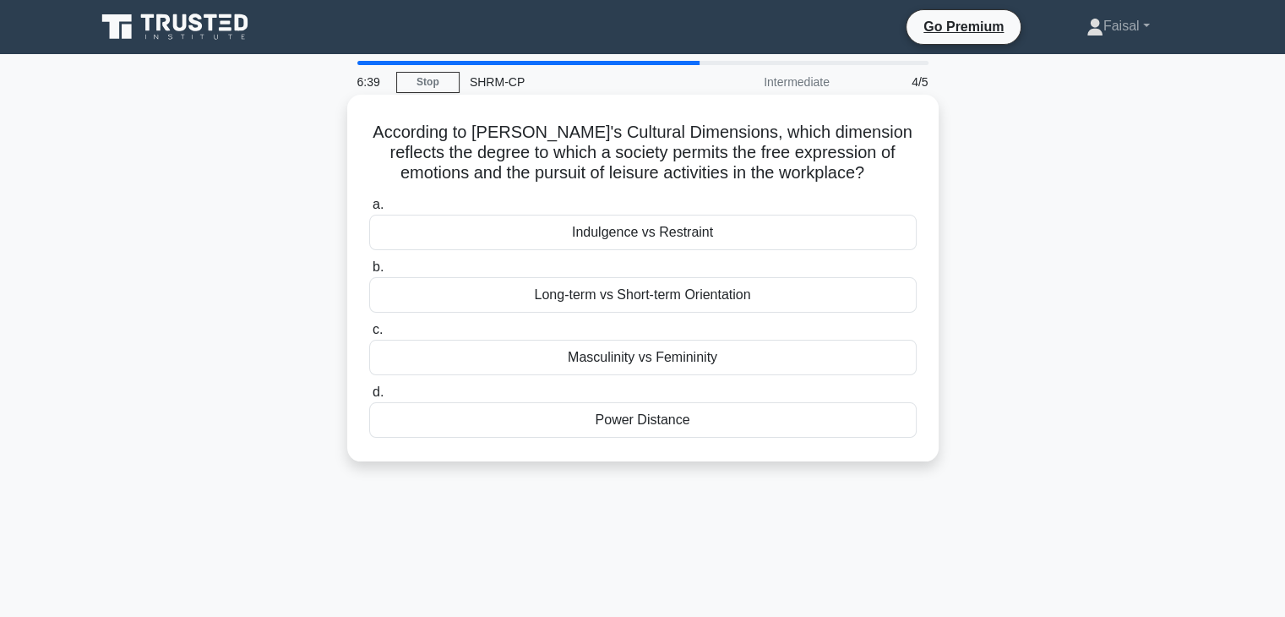
click at [667, 359] on div "Masculinity vs Femininity" at bounding box center [643, 357] width 548 height 35
click at [369, 335] on input "c. Masculinity vs Femininity" at bounding box center [369, 330] width 0 height 11
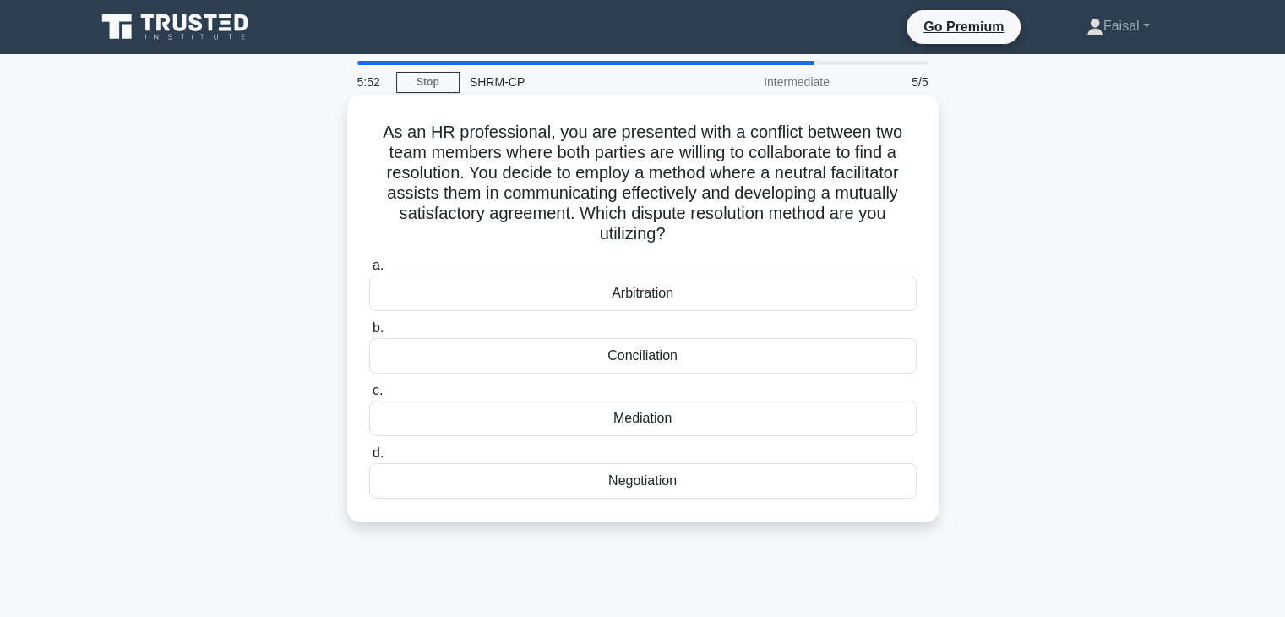
click at [630, 295] on div "Arbitration" at bounding box center [643, 292] width 548 height 35
click at [369, 271] on input "a. Arbitration" at bounding box center [369, 265] width 0 height 11
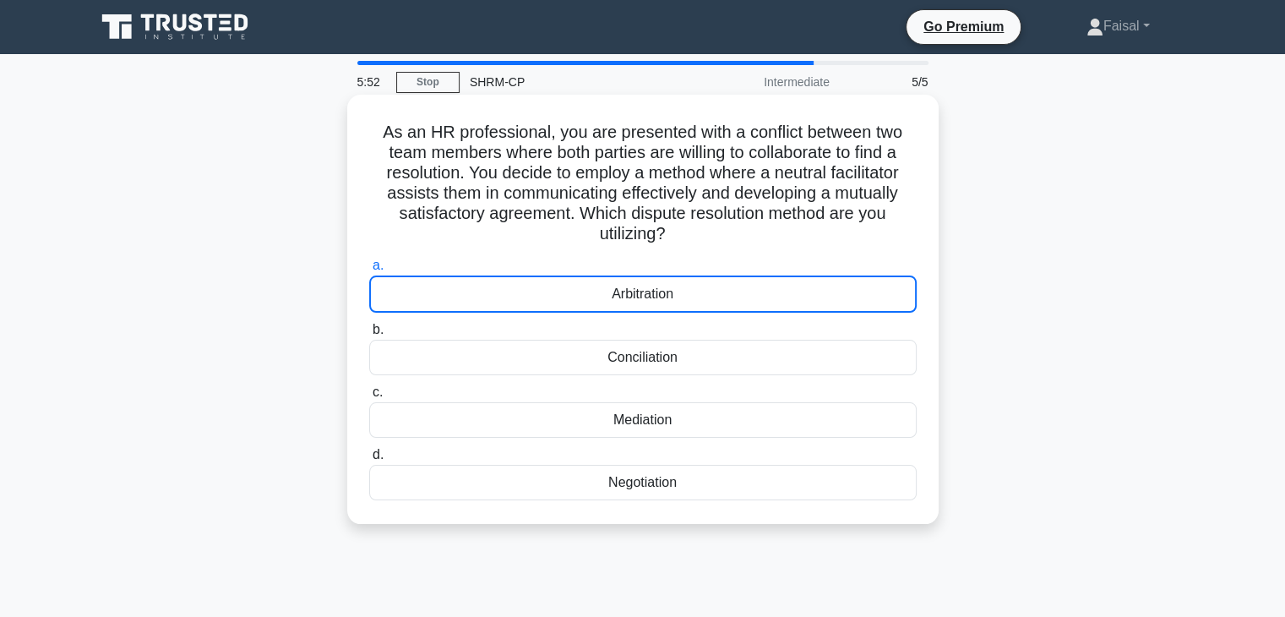
click at [630, 295] on div "Arbitration" at bounding box center [643, 293] width 548 height 37
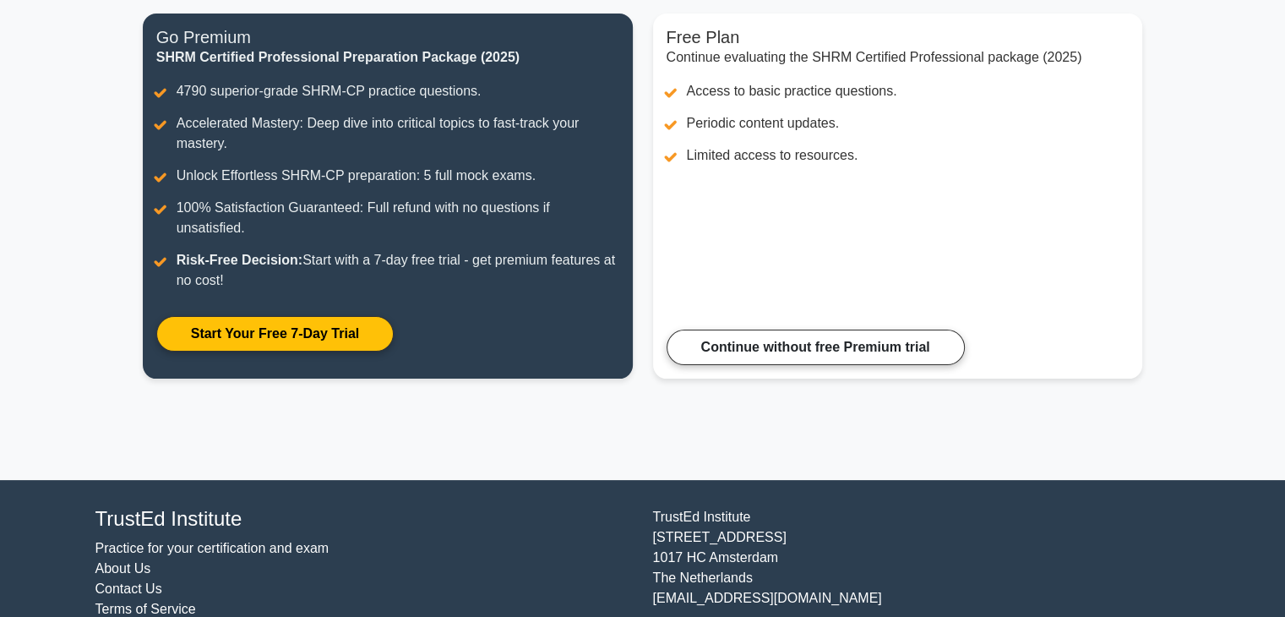
scroll to position [267, 0]
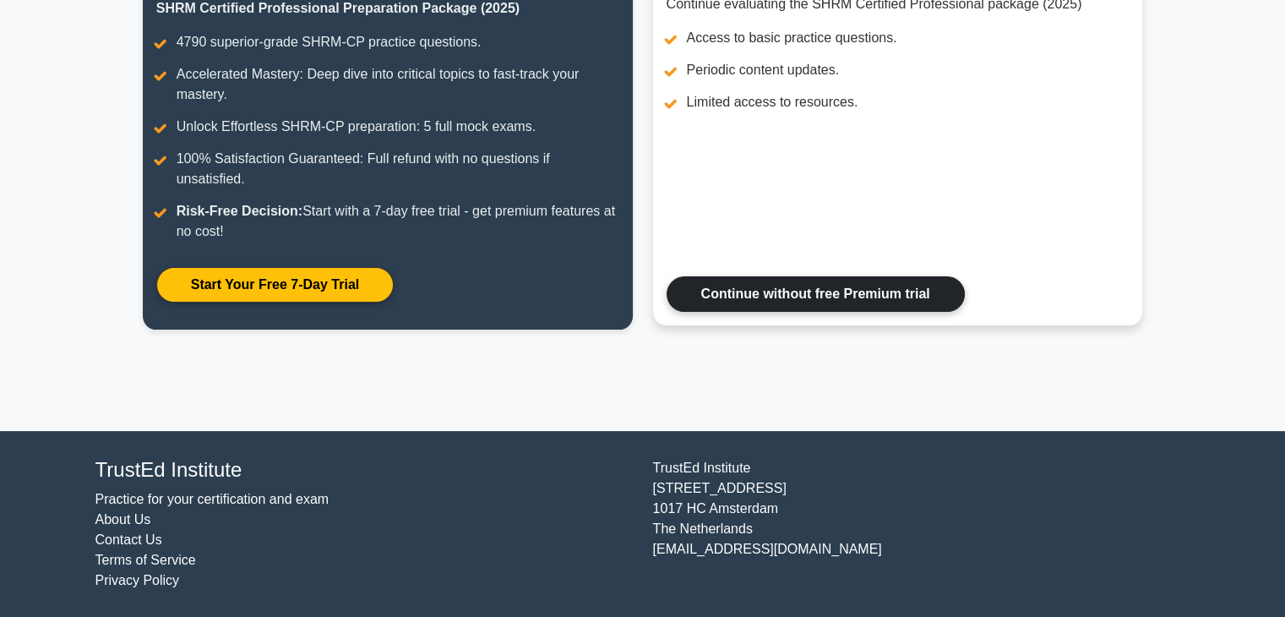
click at [909, 303] on link "Continue without free Premium trial" at bounding box center [816, 293] width 298 height 35
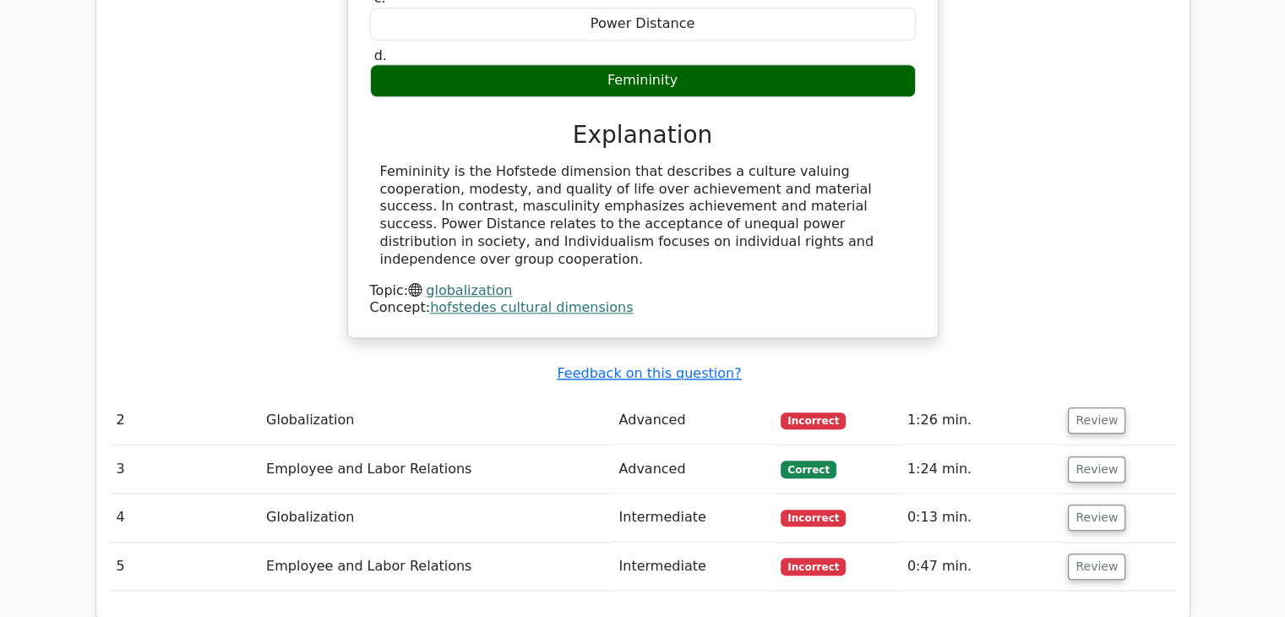
scroll to position [1606, 0]
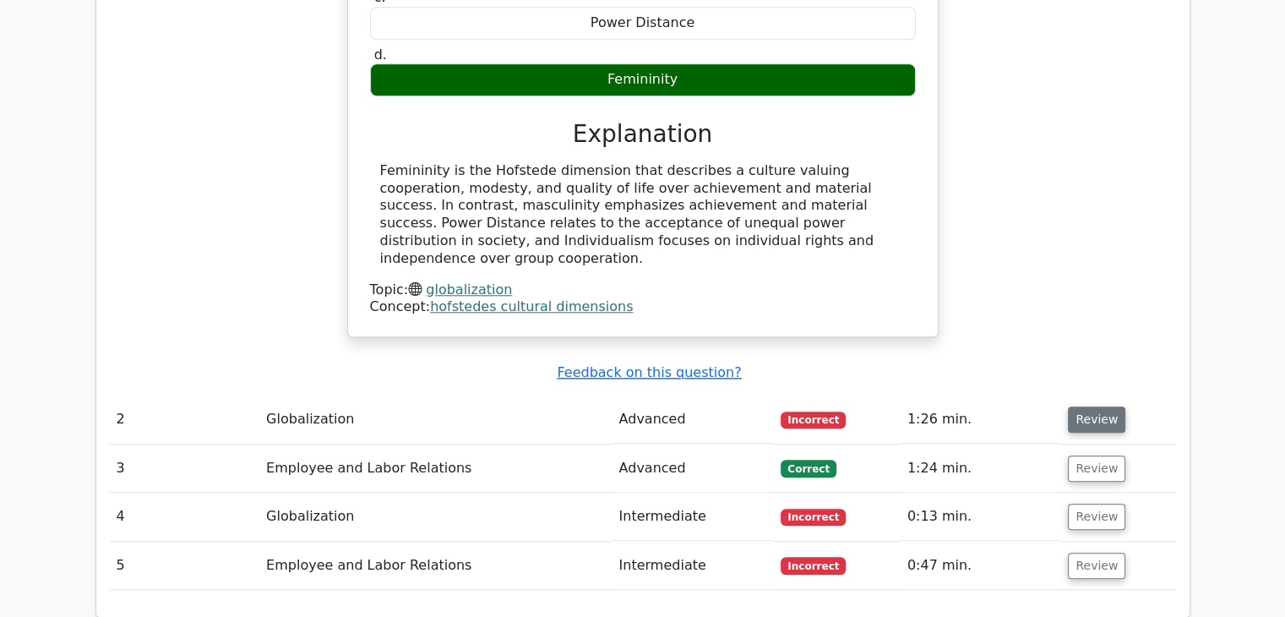
click at [1085, 406] on button "Review" at bounding box center [1096, 419] width 57 height 26
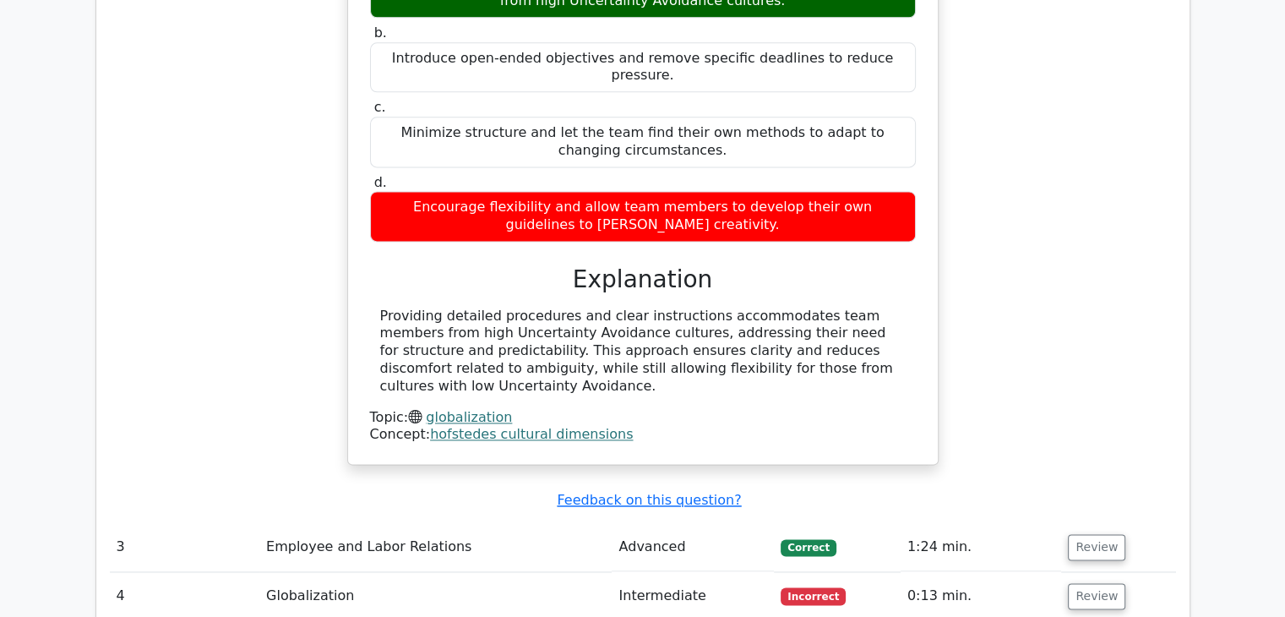
scroll to position [2535, 0]
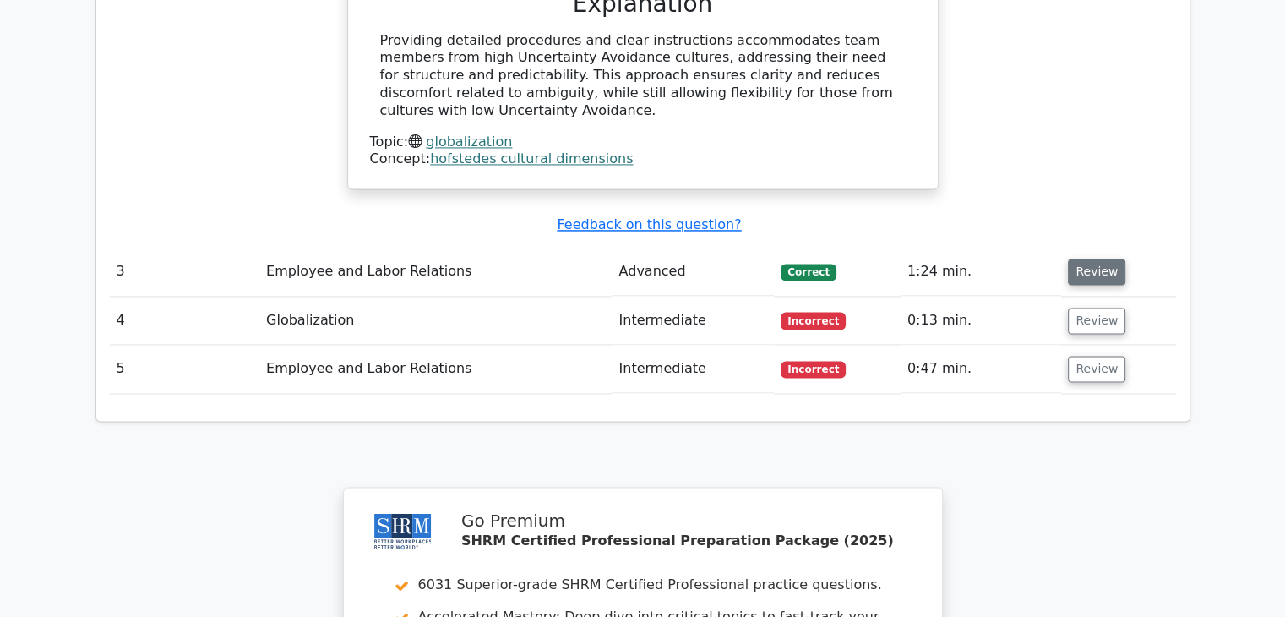
click at [1105, 259] on button "Review" at bounding box center [1096, 272] width 57 height 26
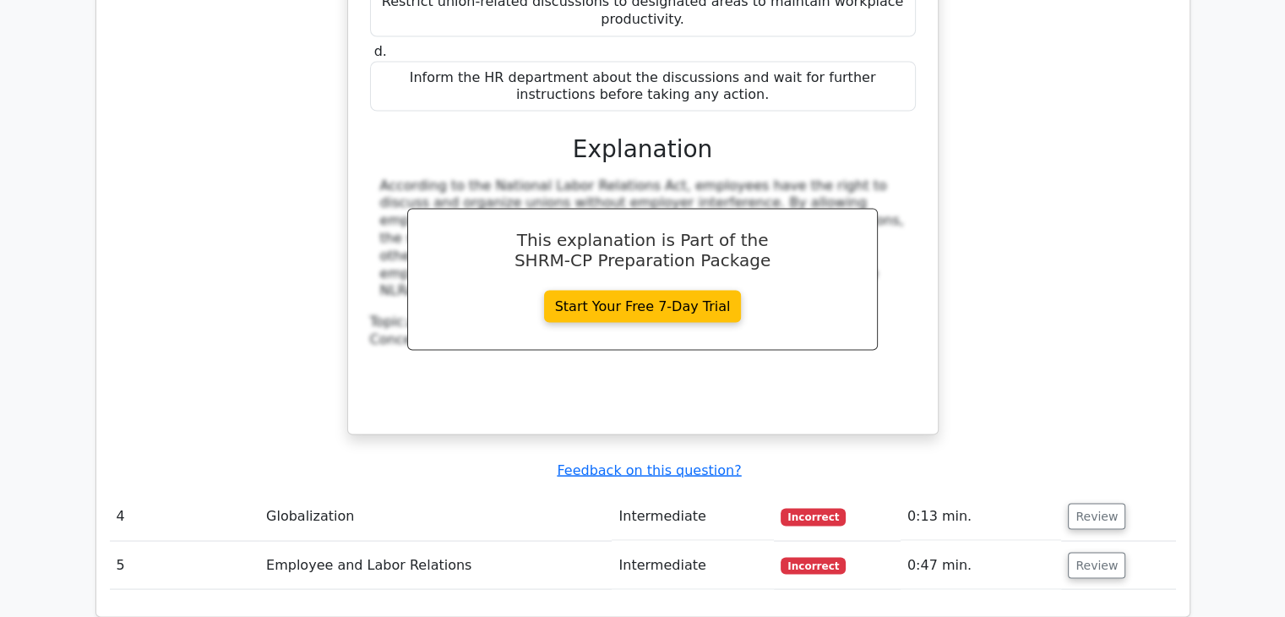
scroll to position [3380, 0]
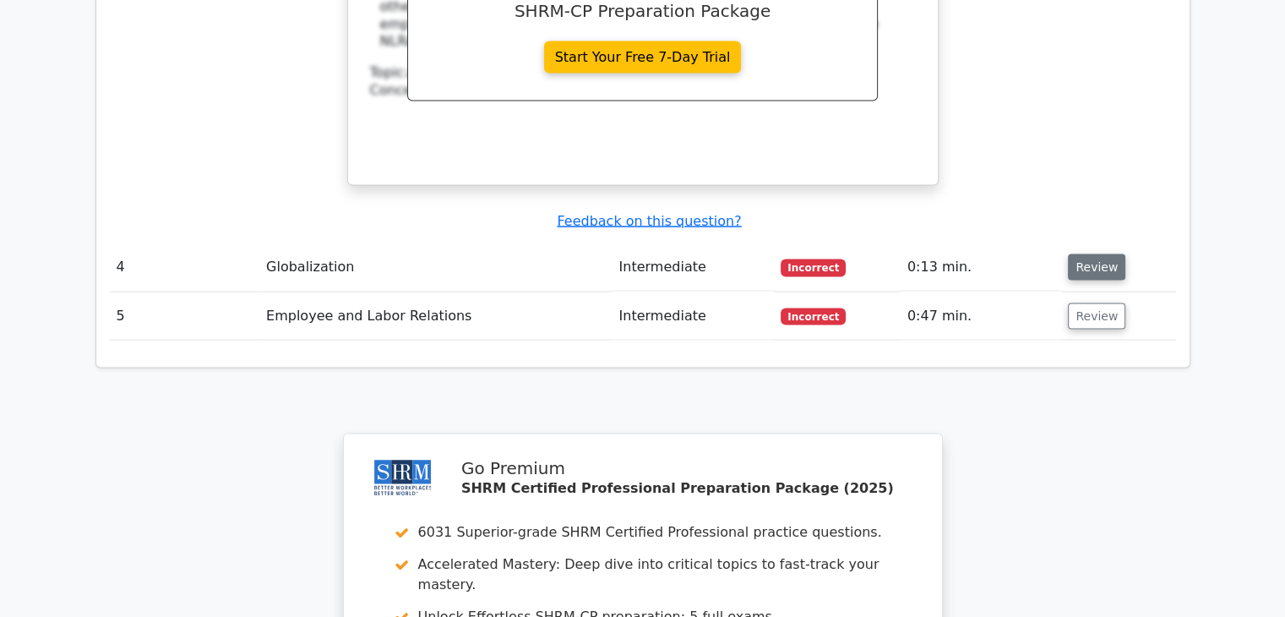
click at [1099, 254] on button "Review" at bounding box center [1096, 267] width 57 height 26
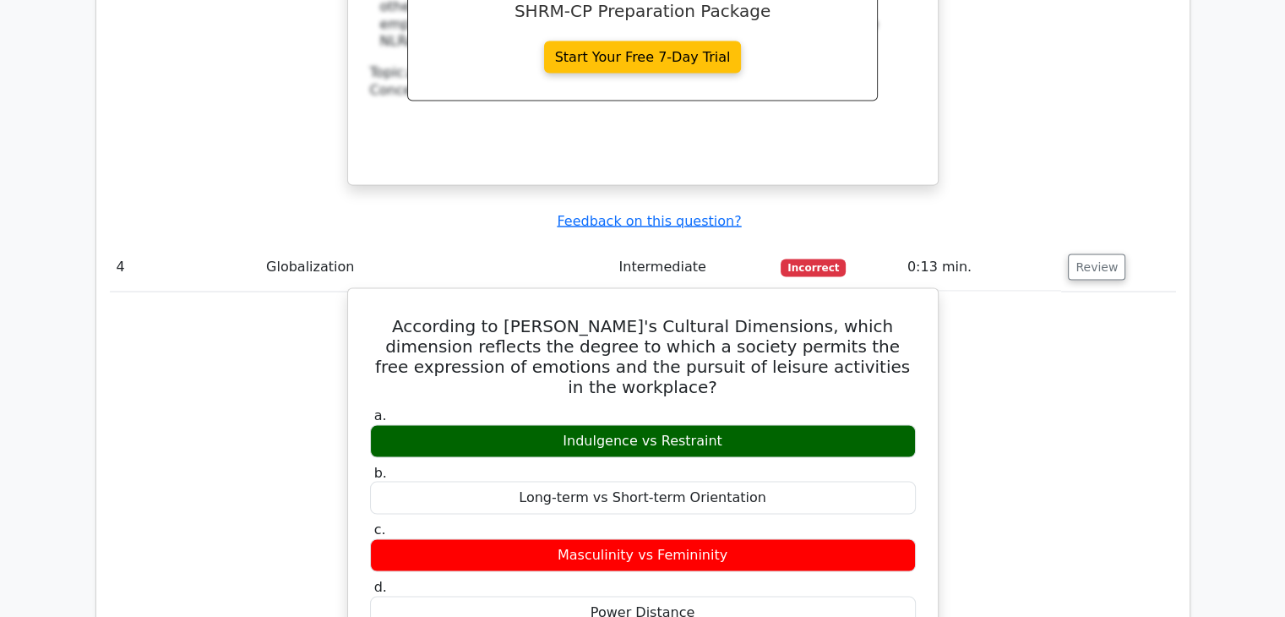
click at [572, 425] on div "Indulgence vs Restraint" at bounding box center [643, 441] width 546 height 33
copy div "Indulgence vs Restraint"
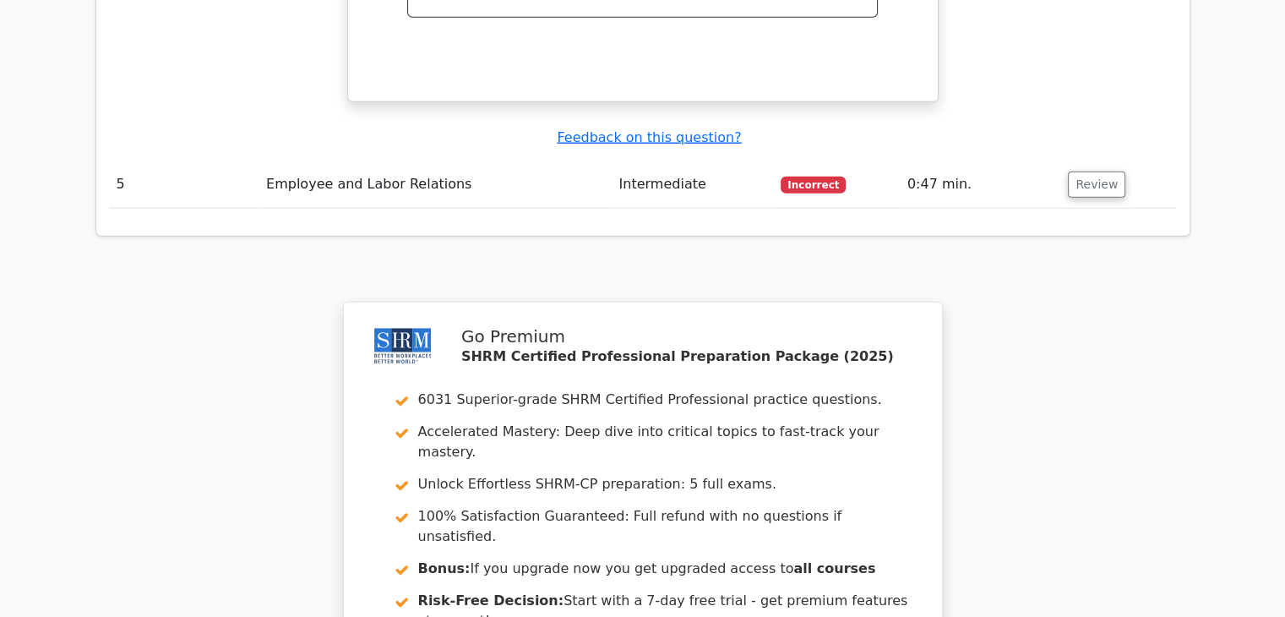
scroll to position [4107, 0]
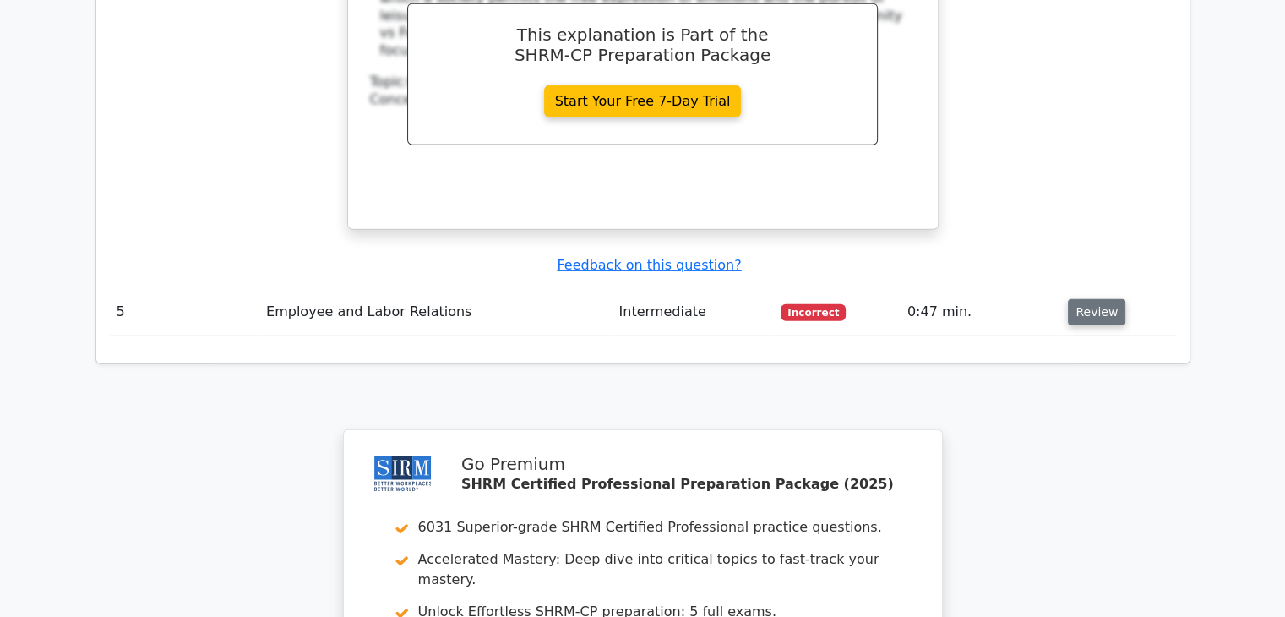
click at [1080, 299] on button "Review" at bounding box center [1096, 312] width 57 height 26
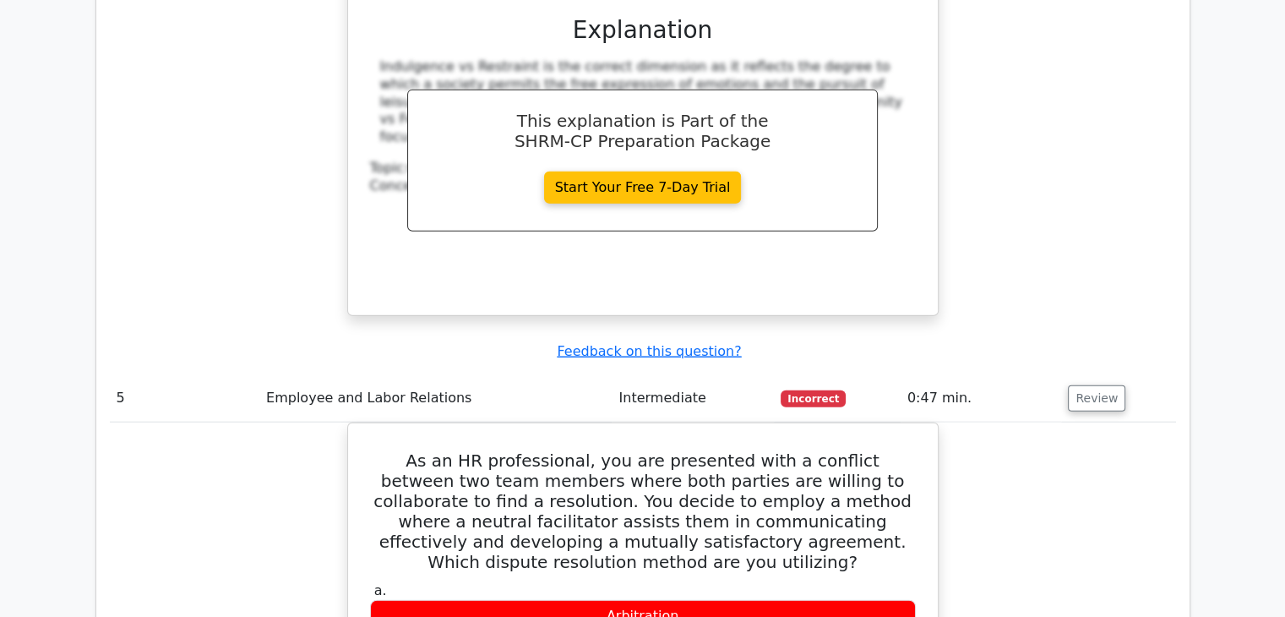
scroll to position [4022, 0]
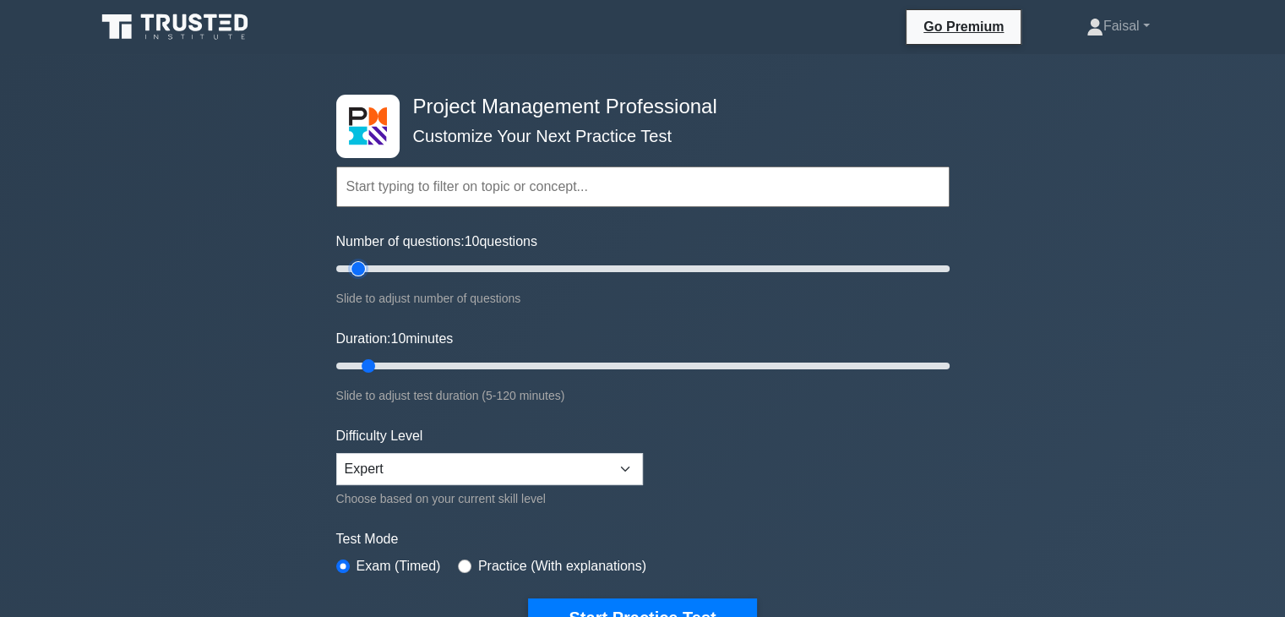
click at [353, 268] on input "Number of questions: 10 questions" at bounding box center [643, 269] width 614 height 20
type input "5"
click at [347, 273] on input "Number of questions: 5 questions" at bounding box center [643, 269] width 614 height 20
click at [630, 475] on select "Beginner Intermediate Expert" at bounding box center [489, 469] width 307 height 32
select select "intermediate"
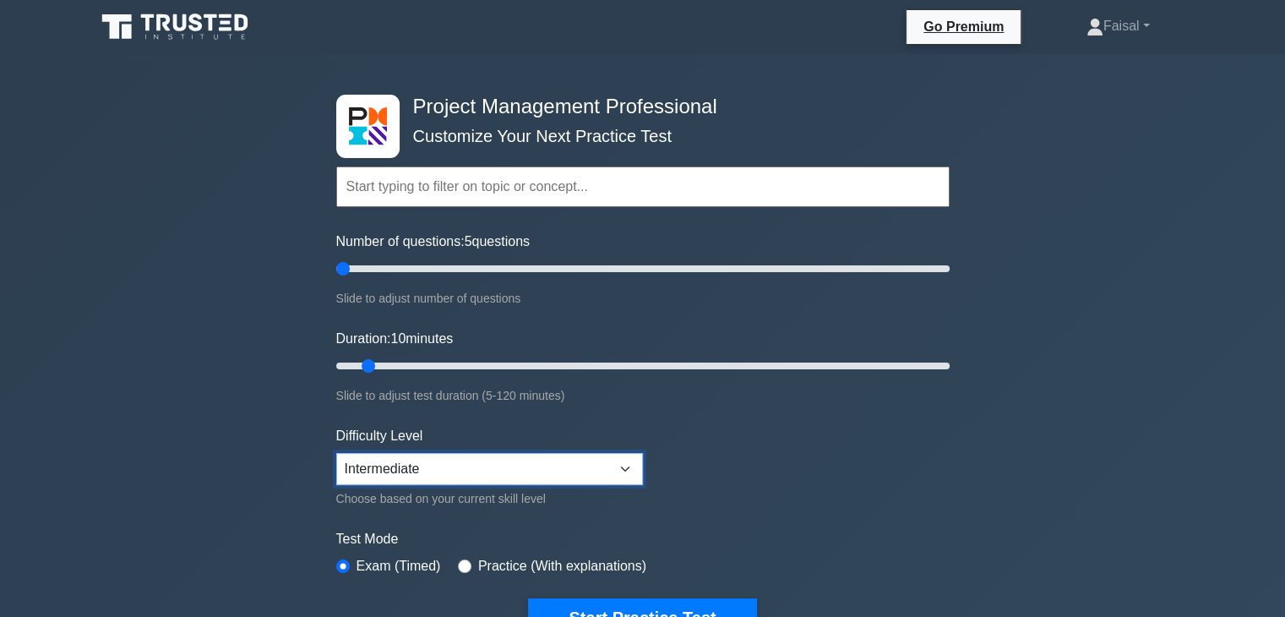
click at [336, 453] on select "Beginner Intermediate Expert" at bounding box center [489, 469] width 307 height 32
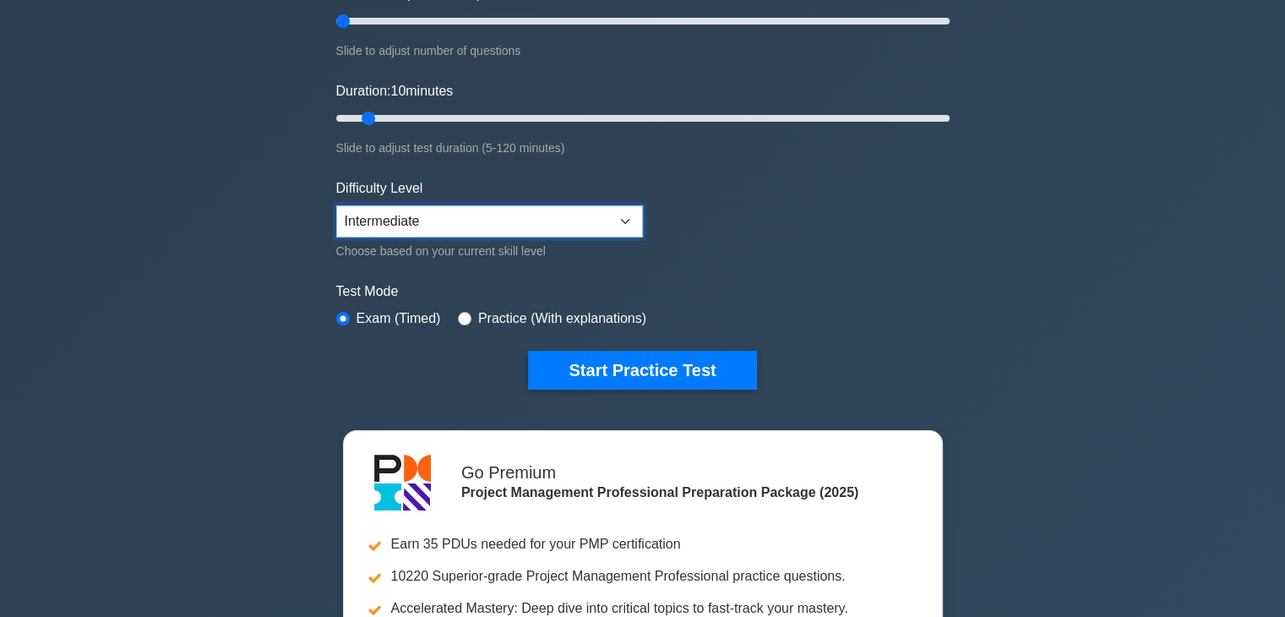
scroll to position [254, 0]
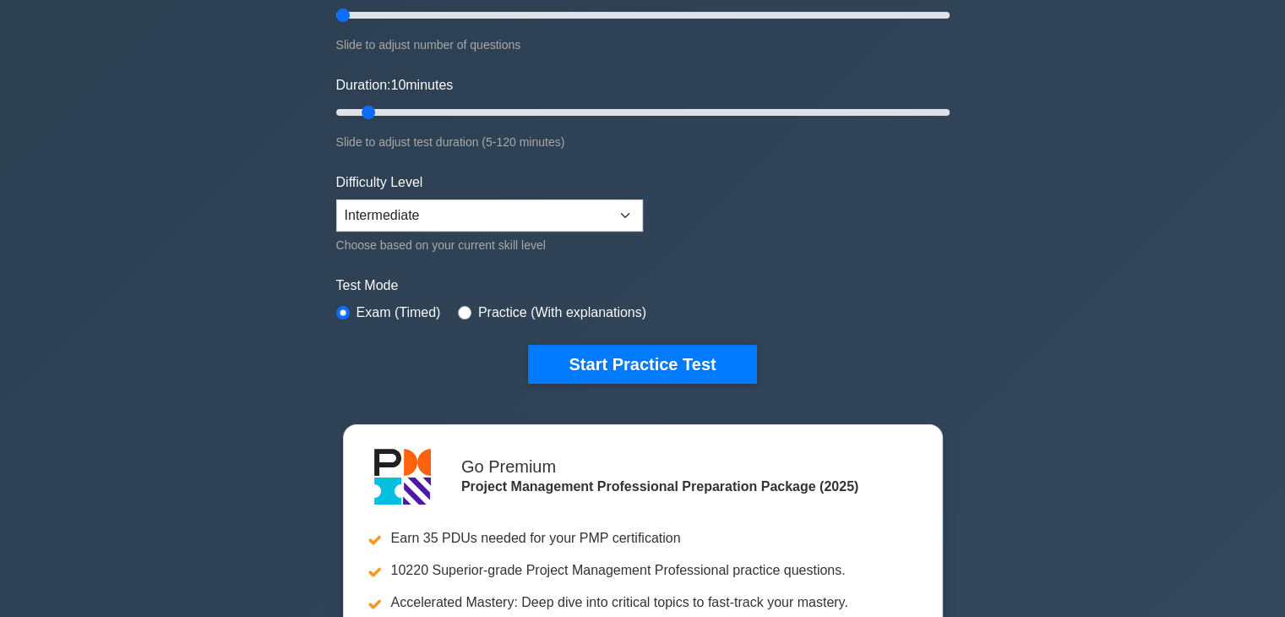
click at [468, 311] on div "Practice (With explanations)" at bounding box center [552, 313] width 188 height 20
click at [458, 314] on input "radio" at bounding box center [465, 313] width 14 height 14
radio input "true"
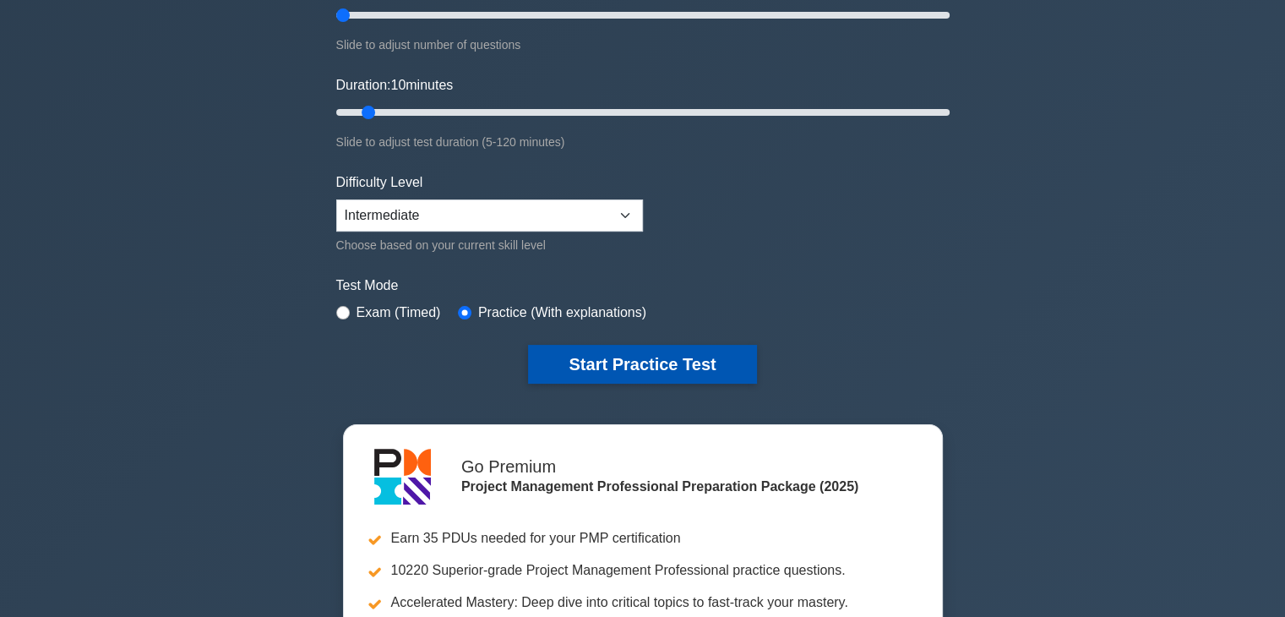
click at [592, 370] on button "Start Practice Test" at bounding box center [642, 364] width 228 height 39
